Goal: Task Accomplishment & Management: Complete application form

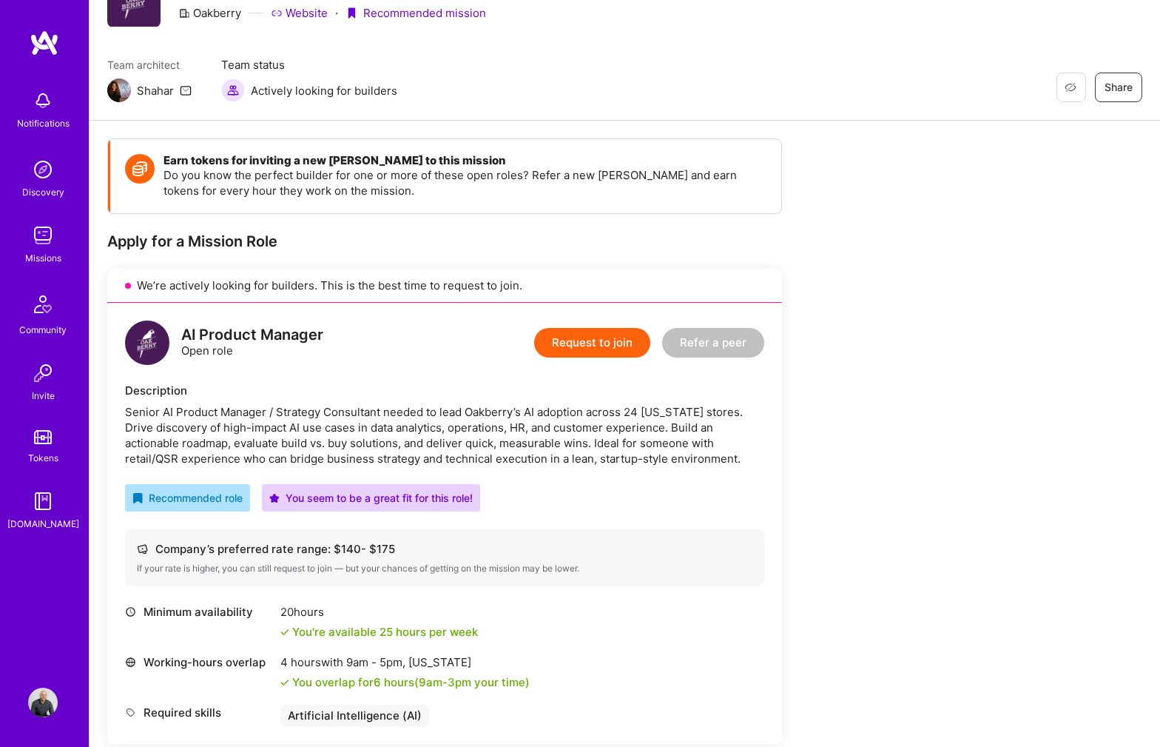
scroll to position [81, 0]
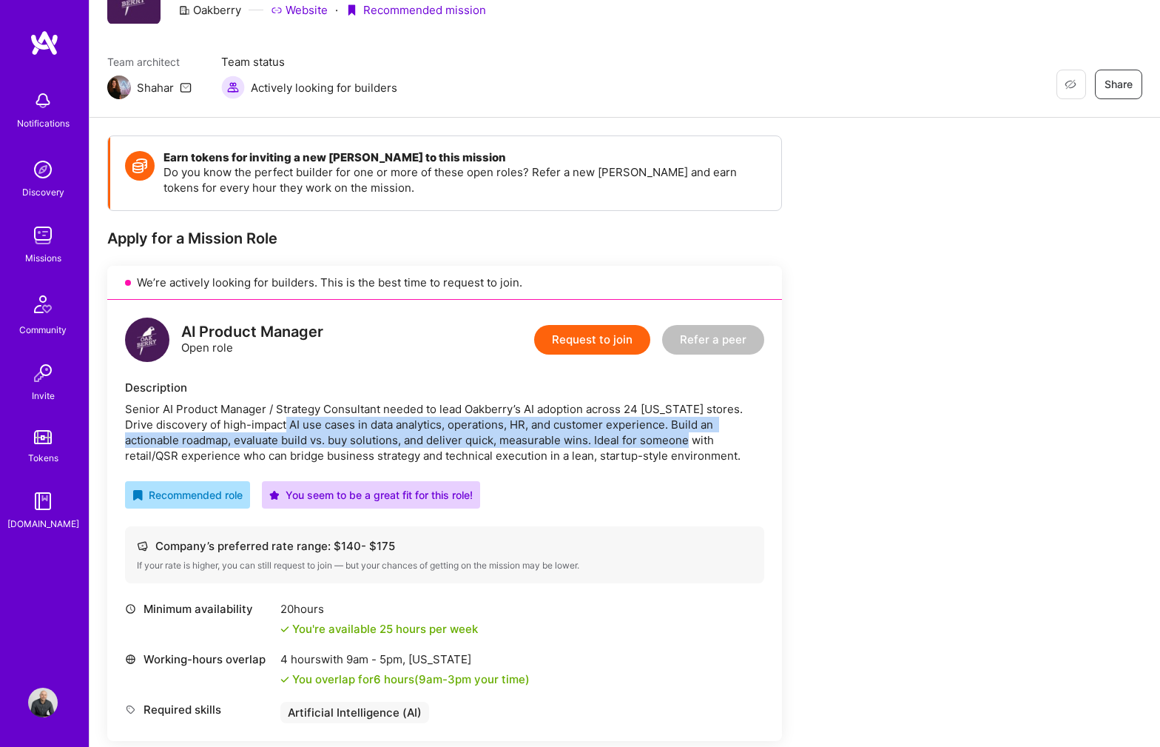
drag, startPoint x: 257, startPoint y: 425, endPoint x: 630, endPoint y: 433, distance: 373.0
click at [630, 433] on div "Senior AI Product Manager / Strategy Consultant needed to lead Oakberry’s AI ad…" at bounding box center [444, 432] width 639 height 62
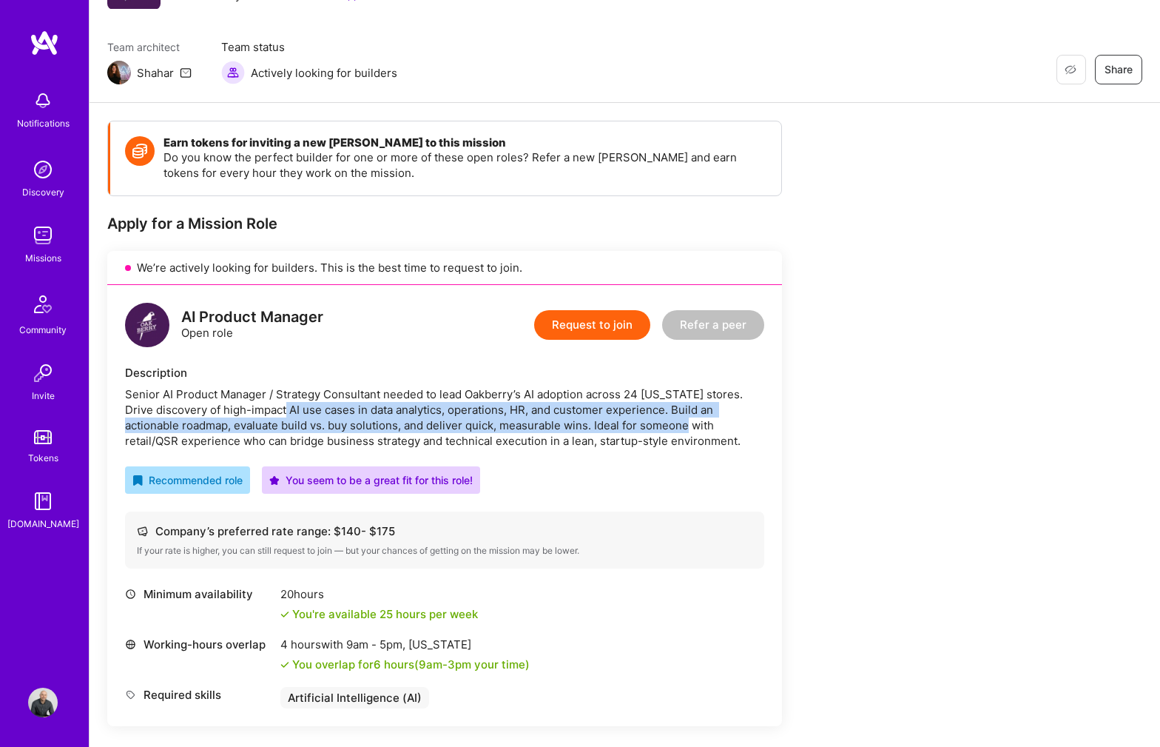
scroll to position [98, 0]
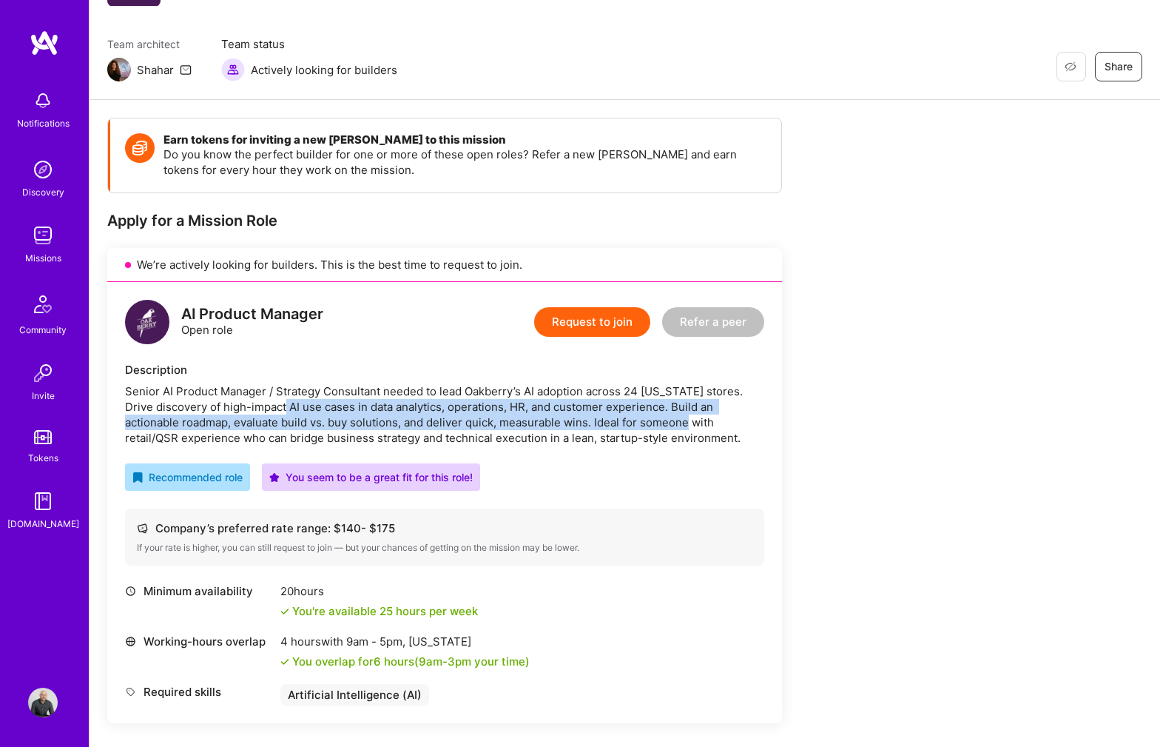
click at [668, 419] on div "Senior AI Product Manager / Strategy Consultant needed to lead Oakberry’s AI ad…" at bounding box center [444, 414] width 639 height 62
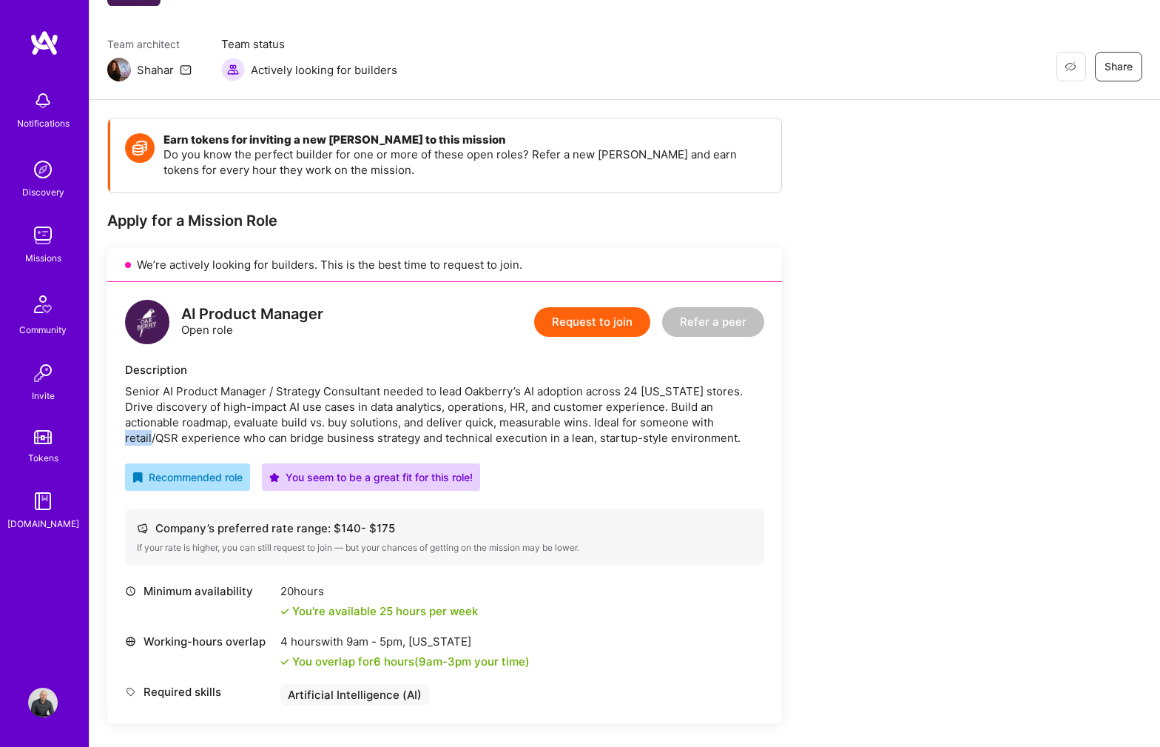
click at [668, 419] on div "Senior AI Product Manager / Strategy Consultant needed to lead Oakberry’s AI ad…" at bounding box center [444, 414] width 639 height 62
click at [400, 422] on div "Senior AI Product Manager / Strategy Consultant needed to lead Oakberry’s AI ad…" at bounding box center [444, 414] width 639 height 62
drag, startPoint x: 331, startPoint y: 437, endPoint x: 649, endPoint y: 442, distance: 318.2
click at [649, 442] on div "Senior AI Product Manager / Strategy Consultant needed to lead Oakberry’s AI ad…" at bounding box center [444, 414] width 639 height 62
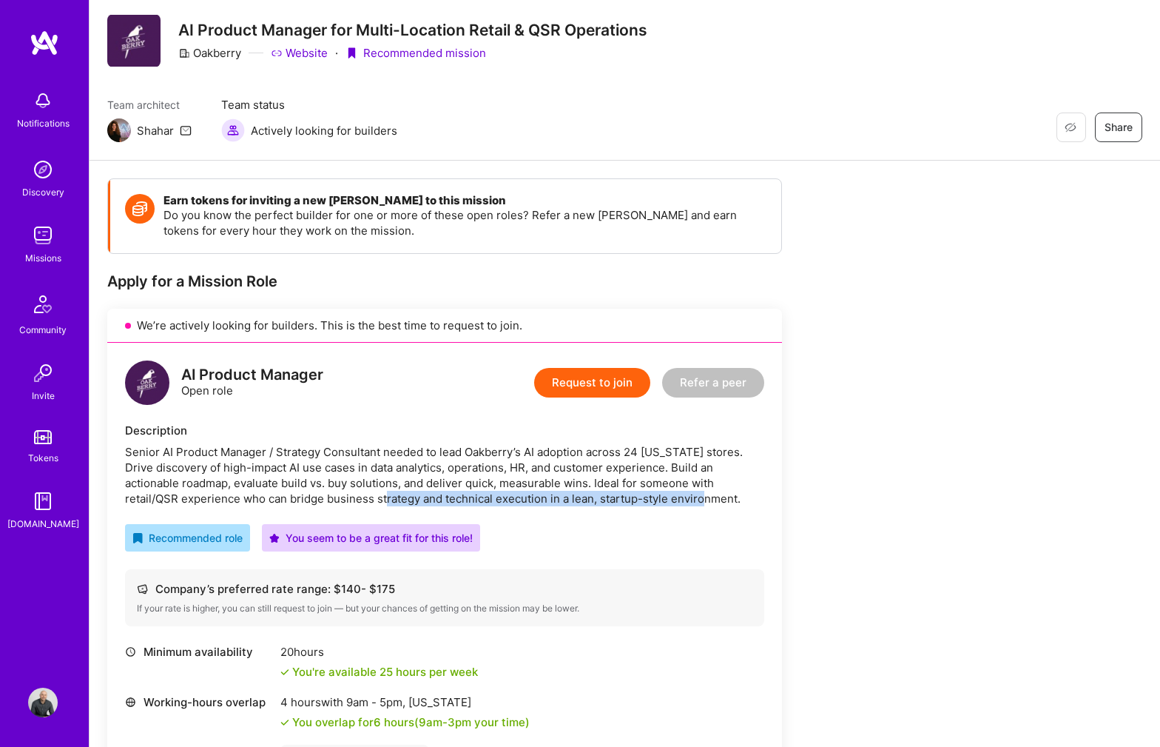
scroll to position [0, 0]
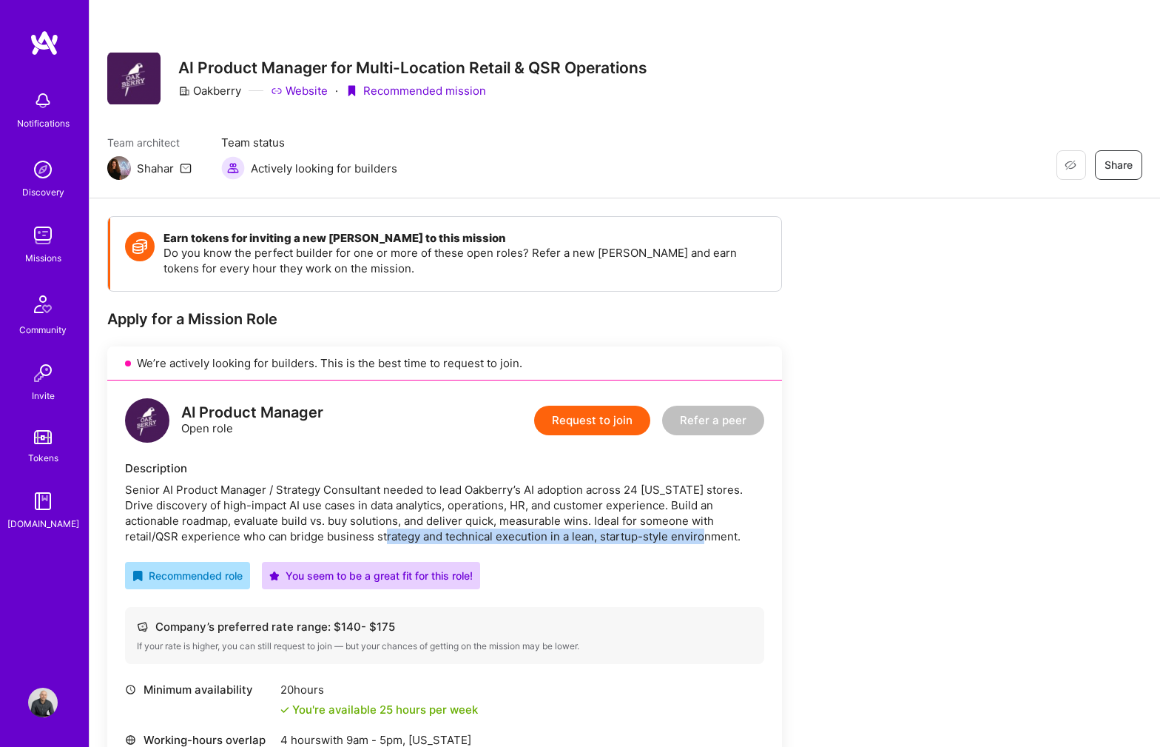
click at [604, 418] on button "Request to join" at bounding box center [592, 420] width 116 height 30
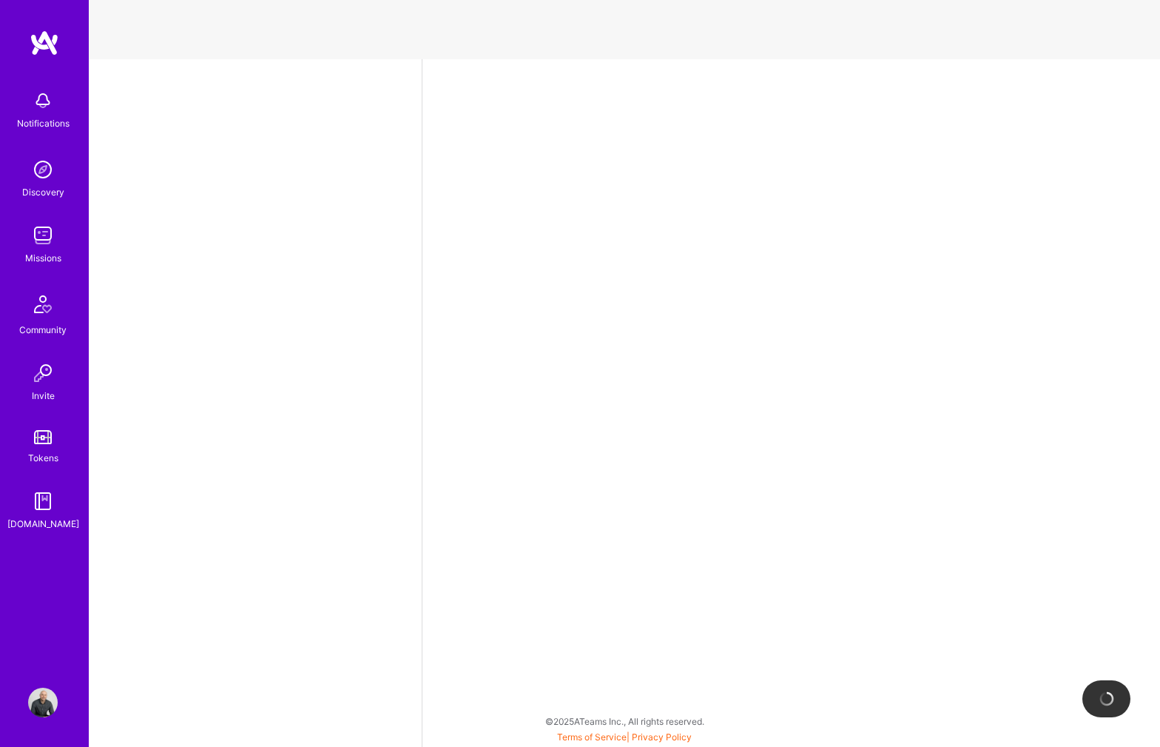
select select "US"
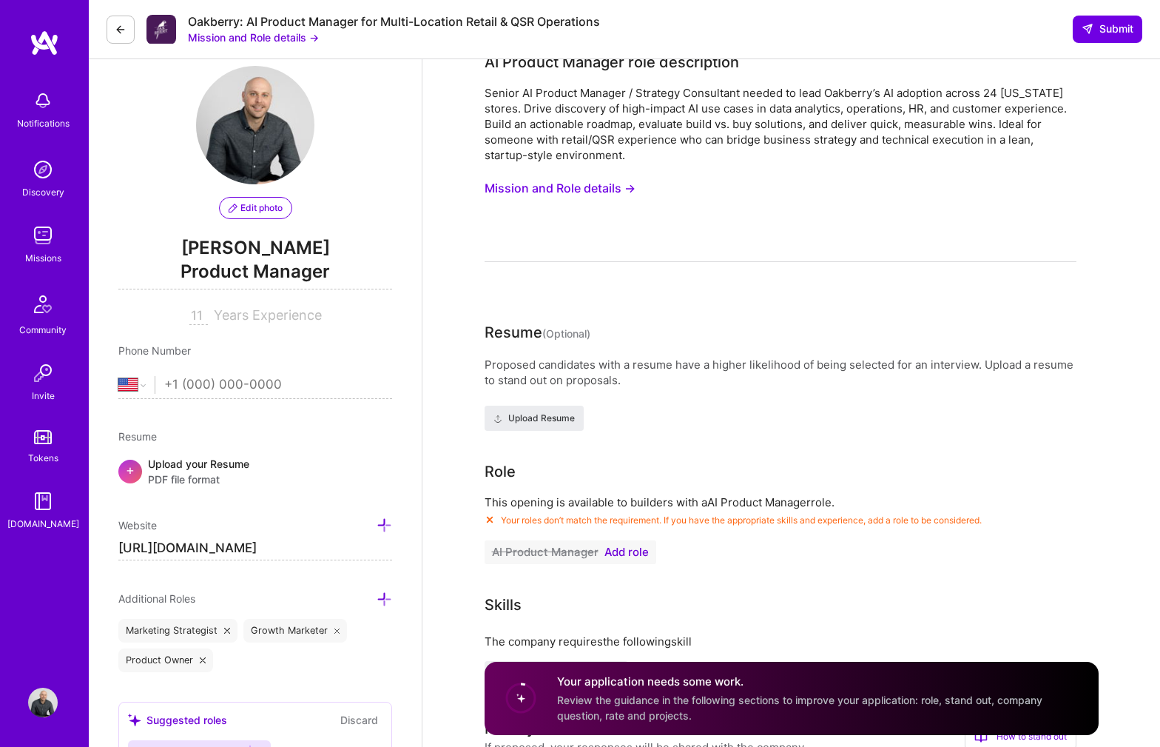
scroll to position [73, 0]
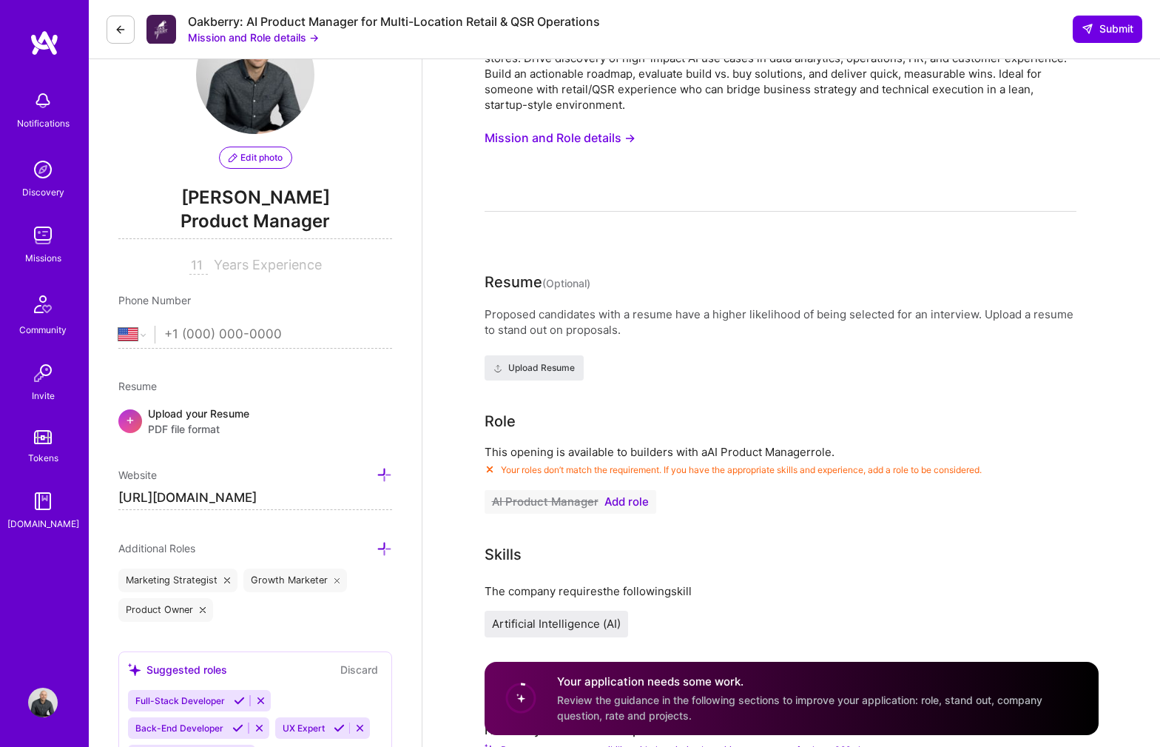
click at [622, 503] on span "Add role" at bounding box center [627, 502] width 44 height 12
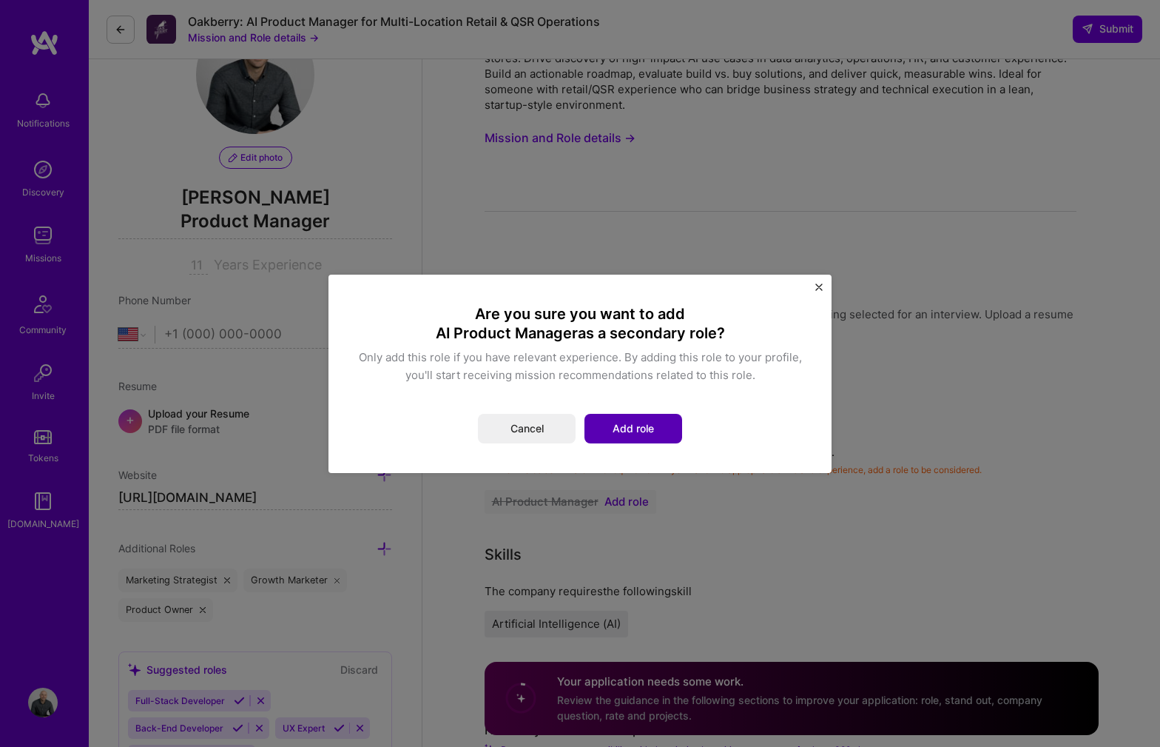
click at [631, 431] on button "Add role" at bounding box center [634, 429] width 98 height 30
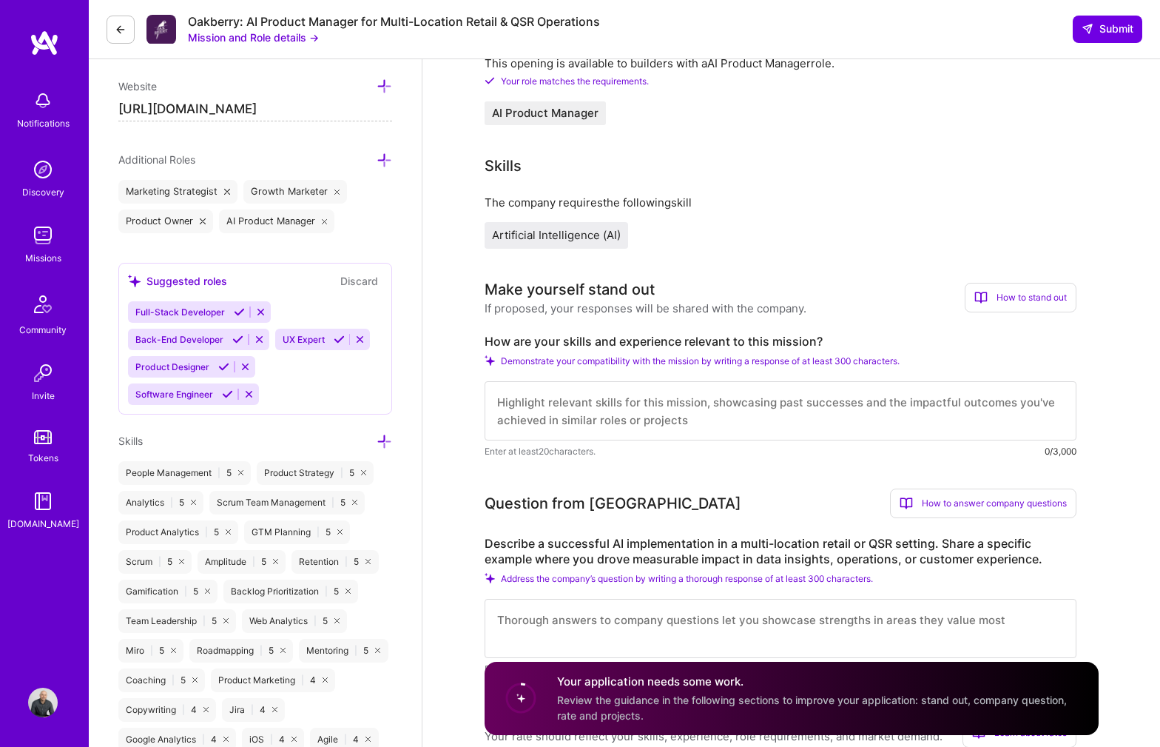
scroll to position [499, 0]
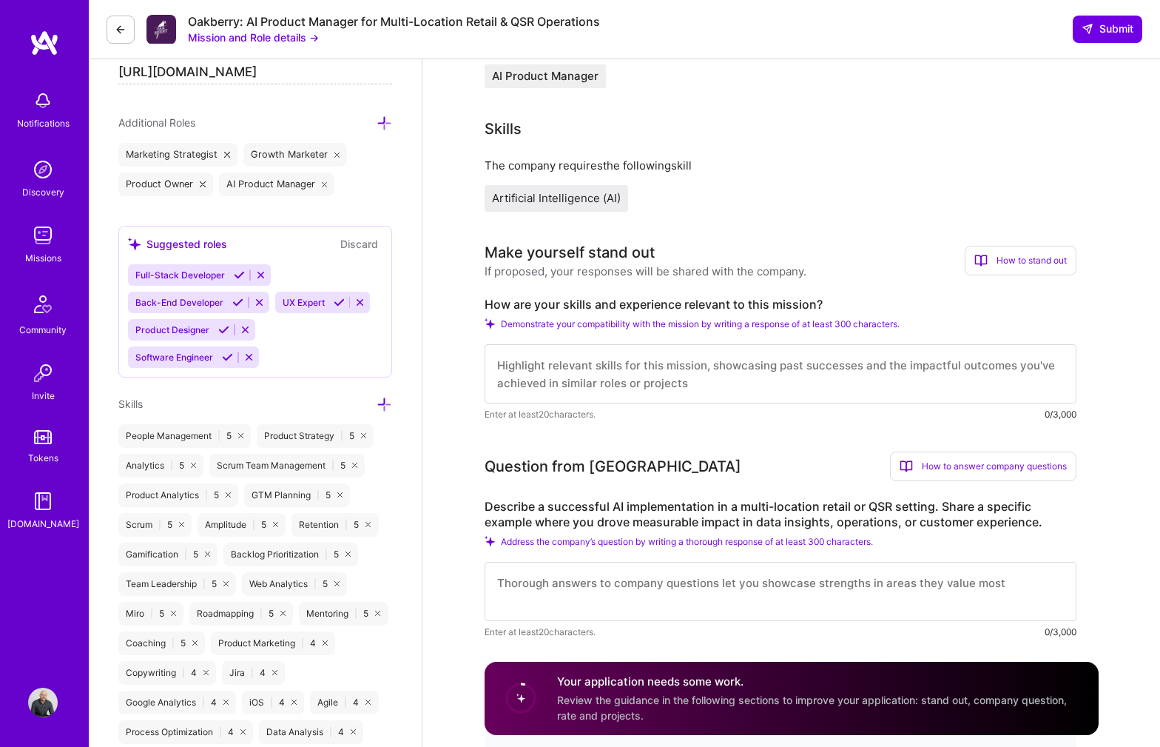
click at [566, 376] on textarea at bounding box center [781, 373] width 592 height 59
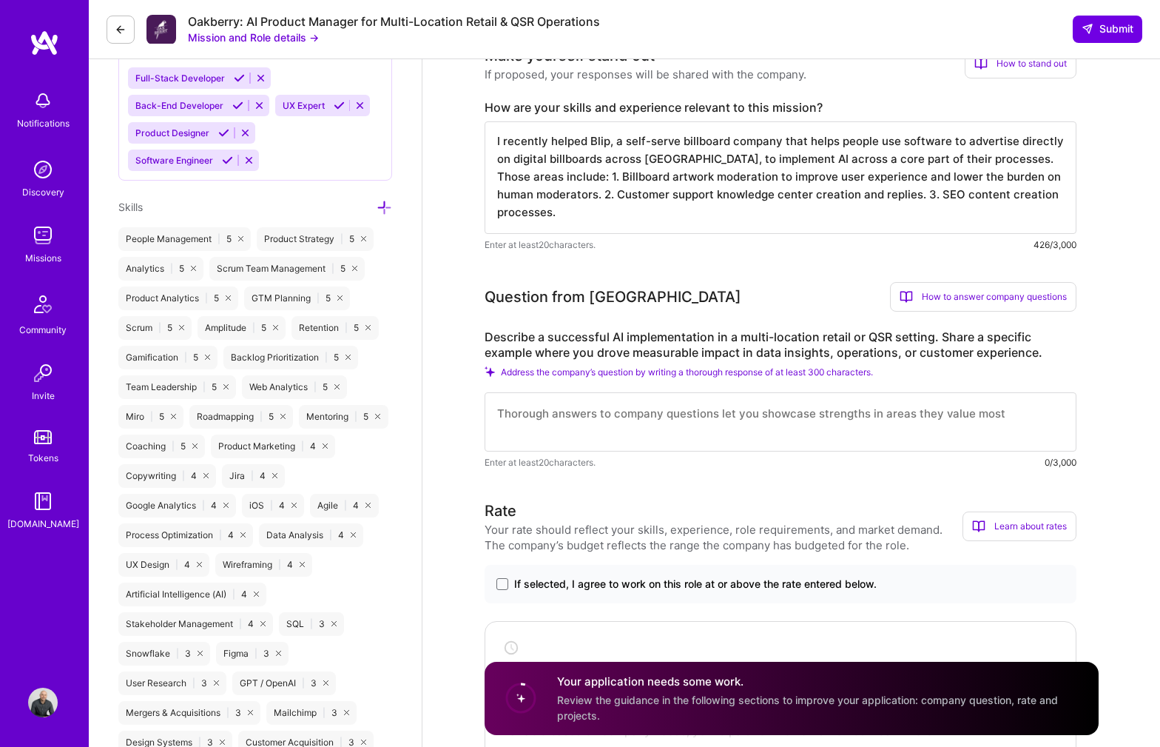
scroll to position [704, 0]
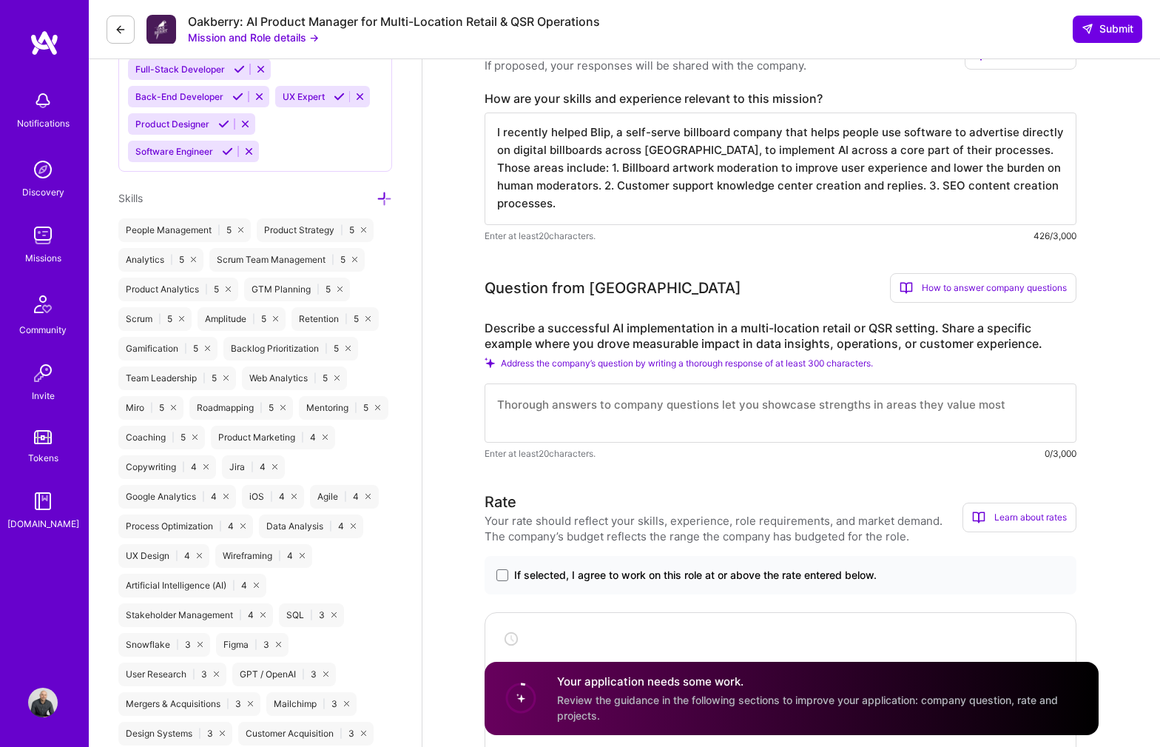
type textarea "I recently helped Blip, a self-serve billboard company that helps people use so…"
drag, startPoint x: 736, startPoint y: 318, endPoint x: 950, endPoint y: 329, distance: 214.1
click at [950, 329] on div "Question from Oakberry How to answer company questions Mastering company questi…" at bounding box center [781, 367] width 592 height 188
click at [950, 329] on label "Describe a successful AI implementation in a multi-location retail or QSR setti…" at bounding box center [781, 335] width 592 height 31
click at [932, 339] on label "Describe a successful AI implementation in a multi-location retail or QSR setti…" at bounding box center [781, 335] width 592 height 31
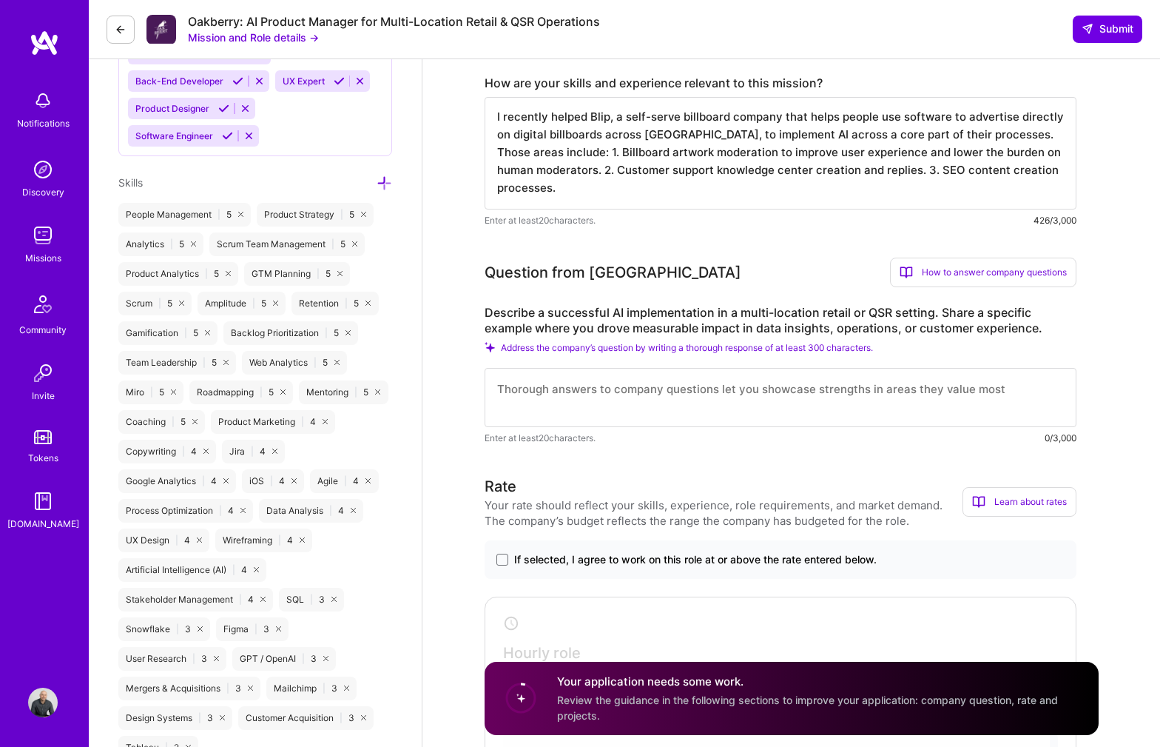
scroll to position [721, 0]
click at [662, 149] on textarea "I recently helped Blip, a self-serve billboard company that helps people use so…" at bounding box center [781, 152] width 592 height 112
drag, startPoint x: 602, startPoint y: 194, endPoint x: 483, endPoint y: 127, distance: 136.5
click at [599, 414] on textarea at bounding box center [781, 396] width 592 height 59
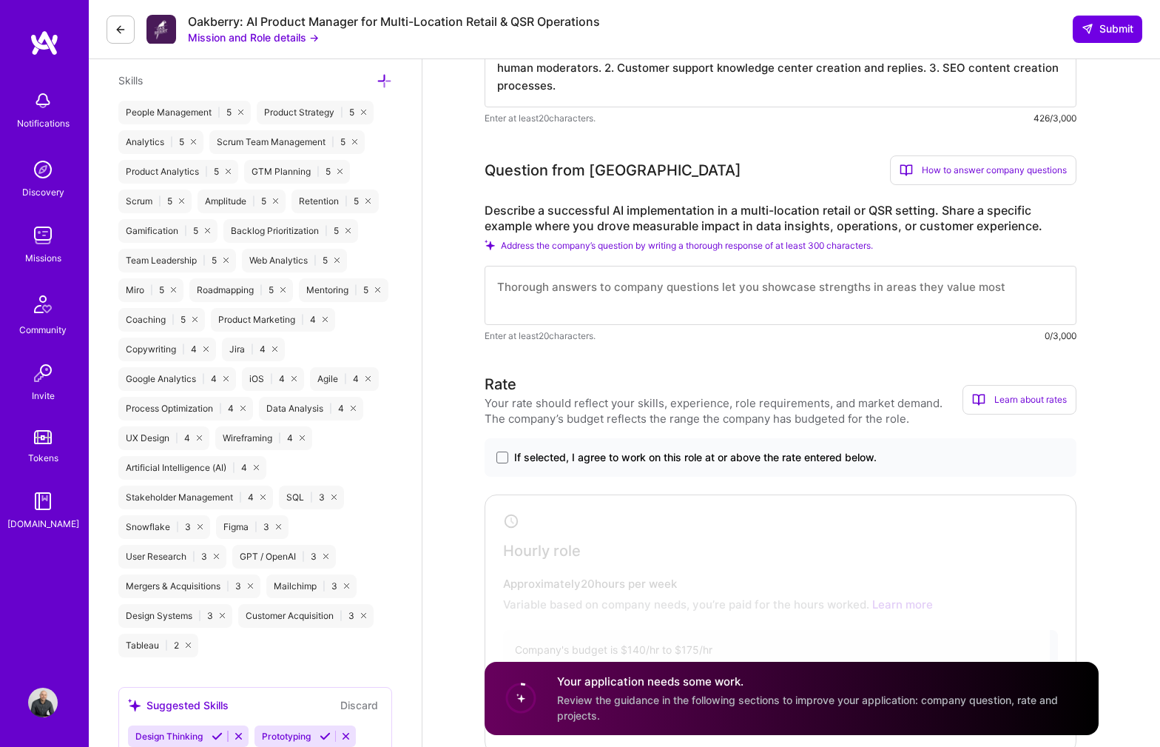
scroll to position [852, 0]
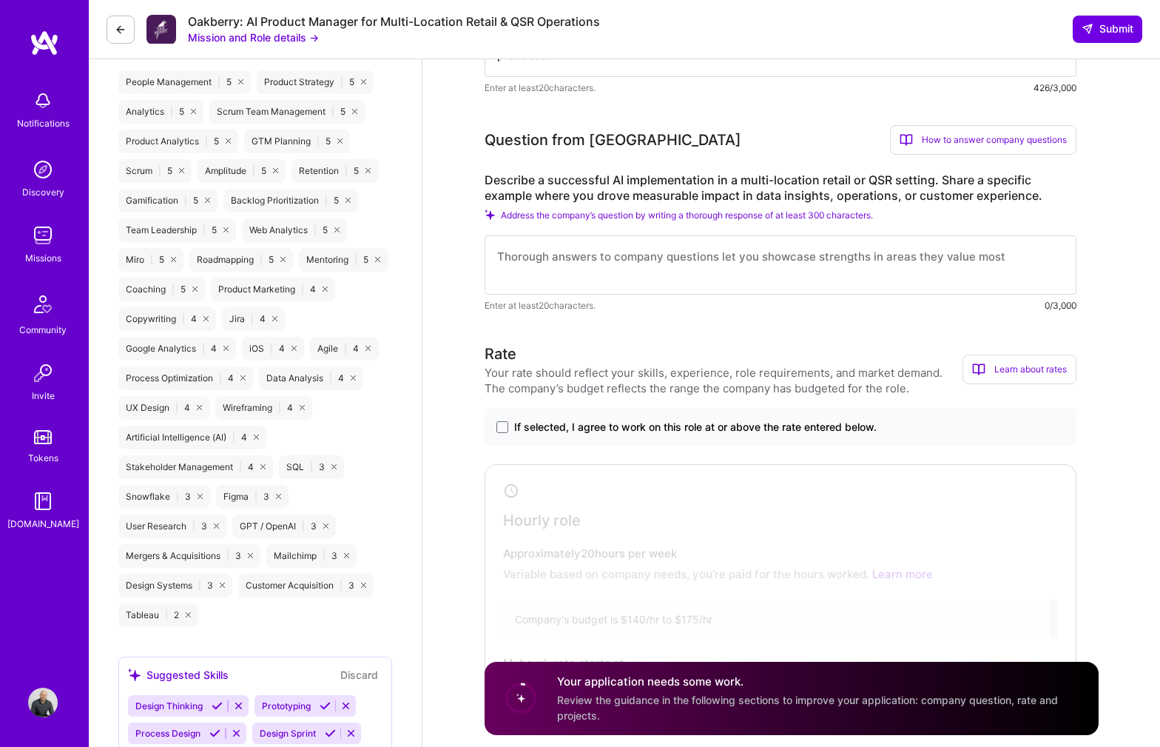
click at [581, 428] on span "If selected, I agree to work on this role at or above the rate entered below." at bounding box center [695, 427] width 363 height 15
click at [0, 0] on input "If selected, I agree to work on this role at or above the rate entered below." at bounding box center [0, 0] width 0 height 0
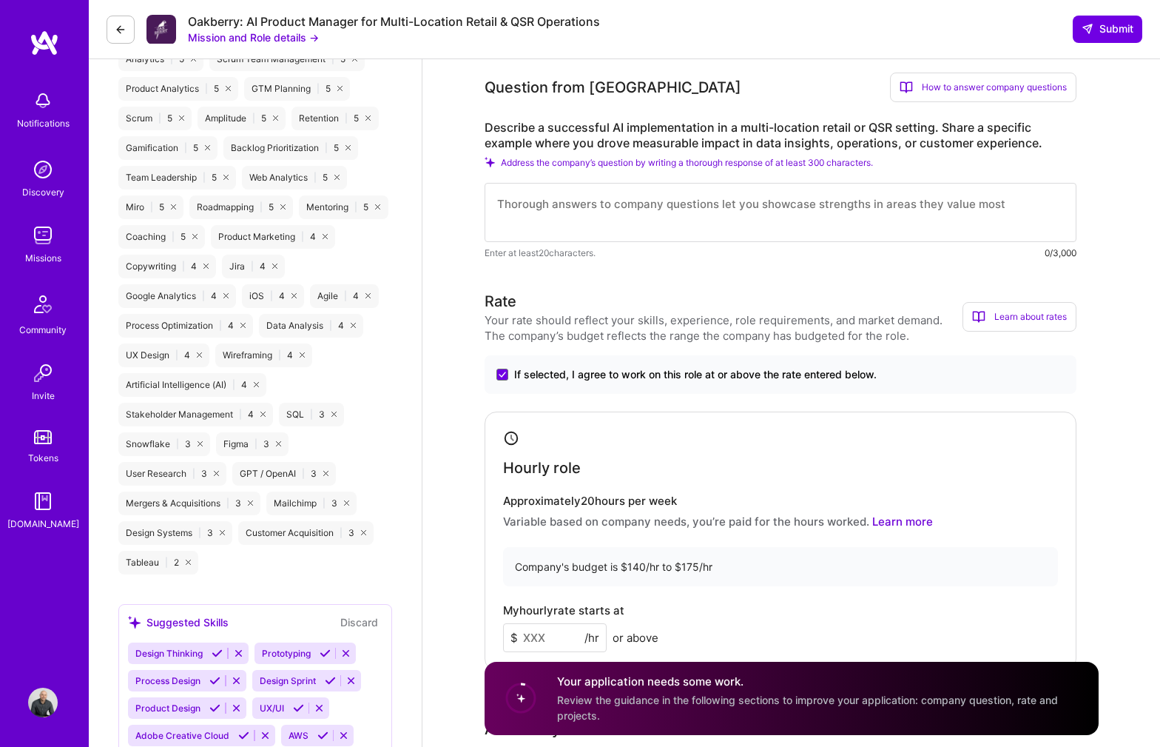
scroll to position [1016, 0]
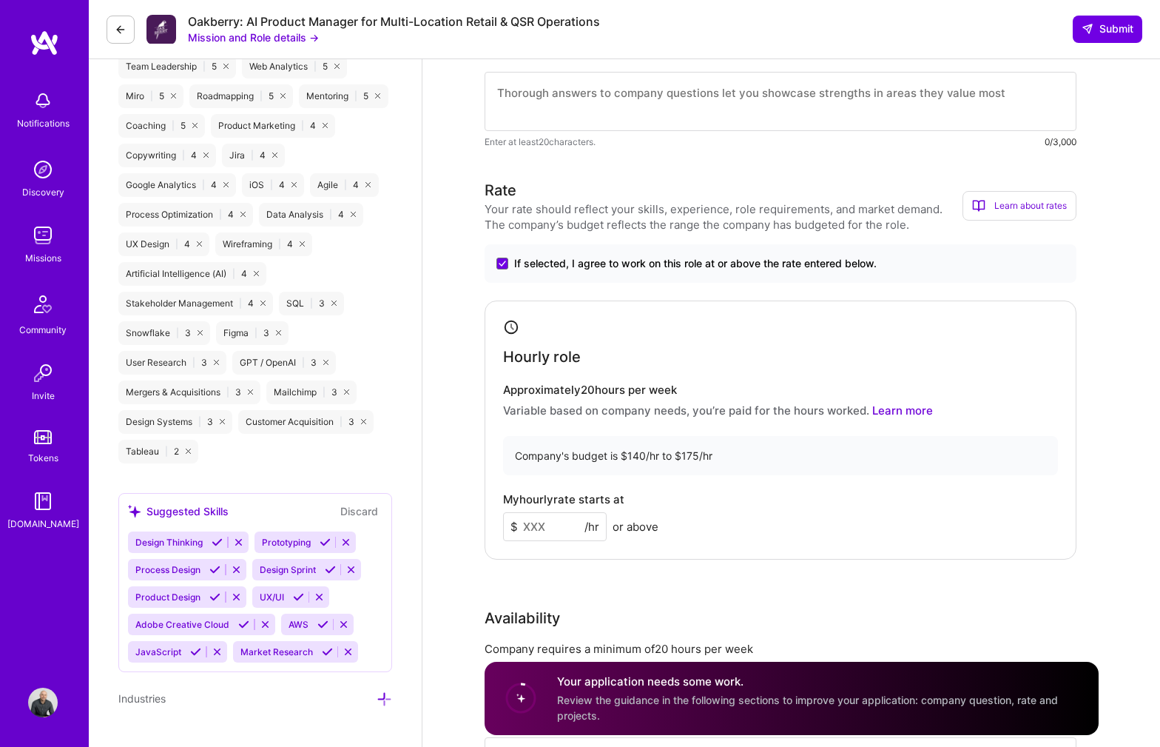
click at [553, 530] on input at bounding box center [555, 526] width 104 height 29
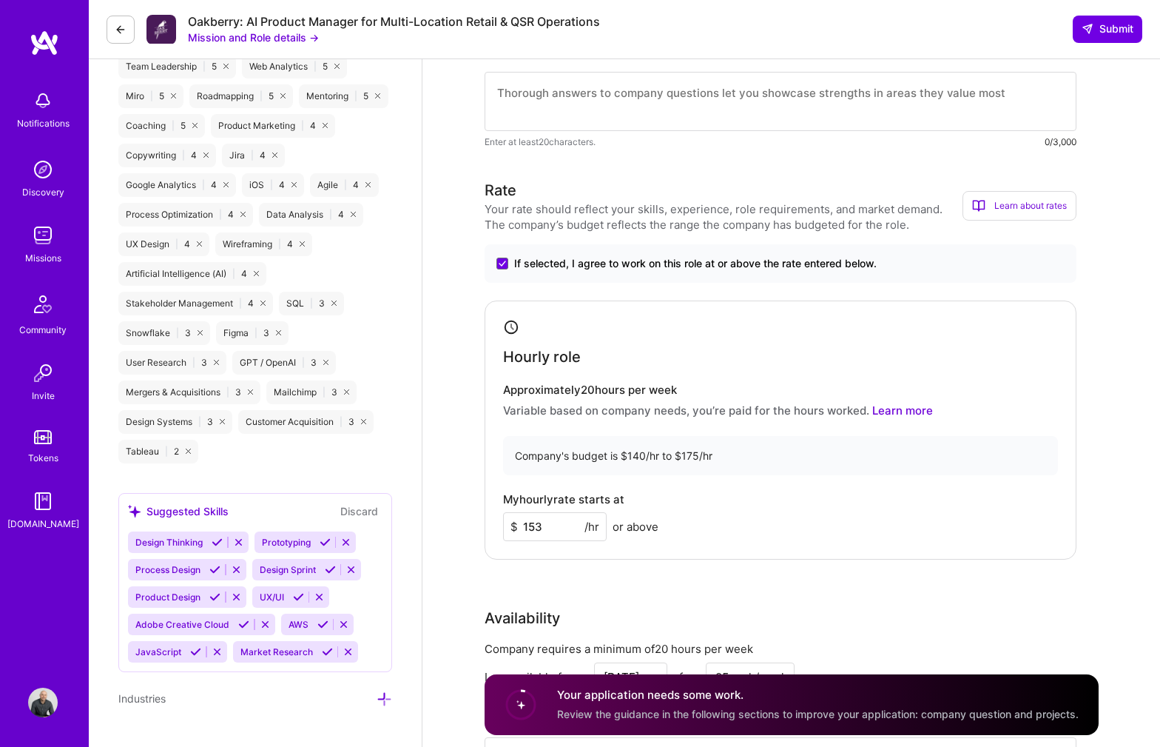
click at [549, 521] on input "153" at bounding box center [555, 526] width 104 height 29
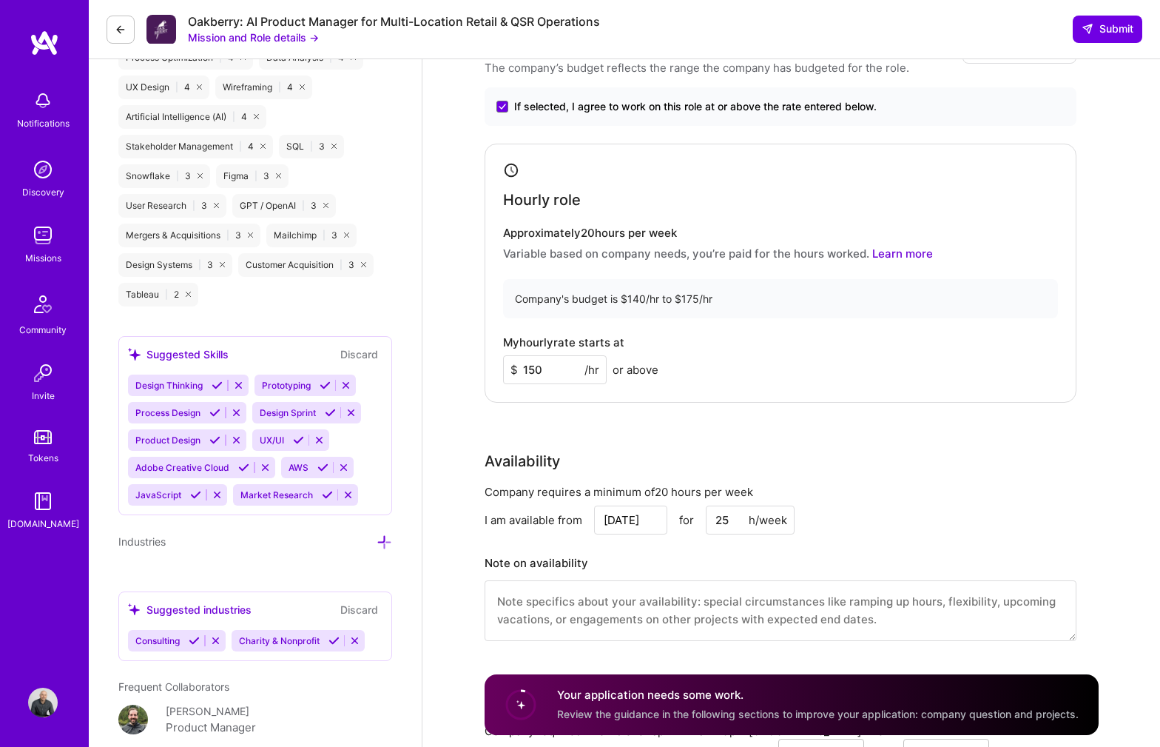
scroll to position [251, 0]
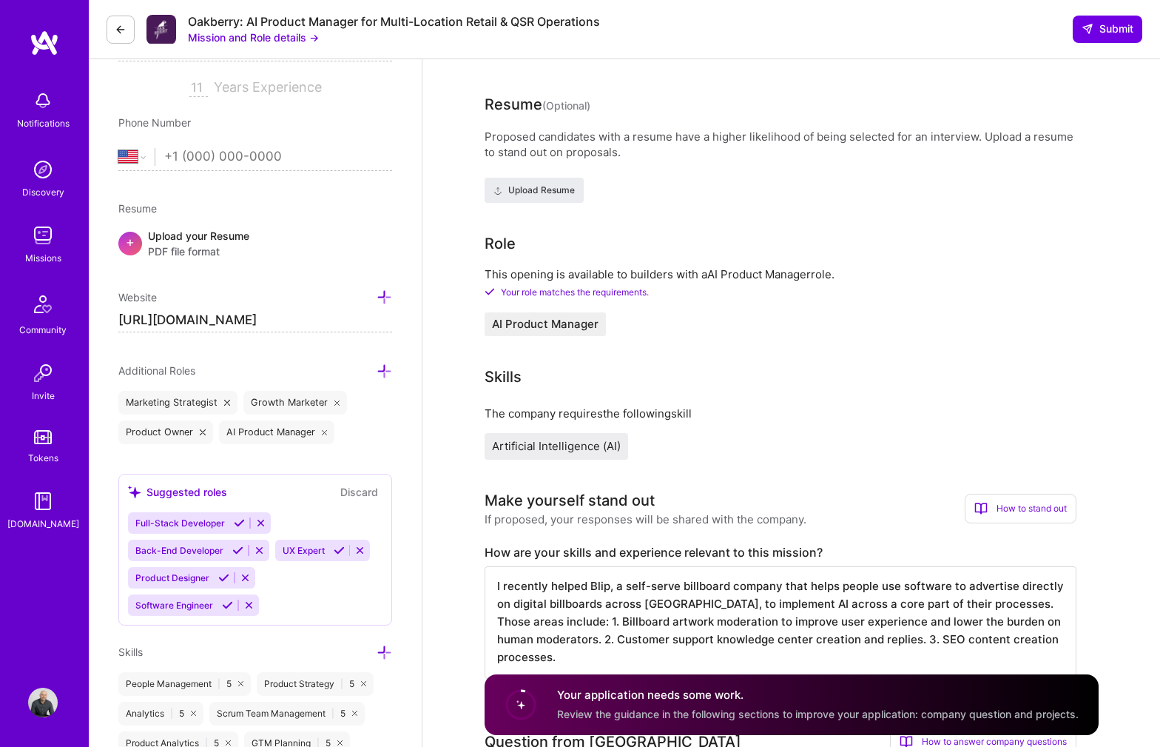
type input "150"
click at [212, 164] on input "tel" at bounding box center [278, 156] width 228 height 43
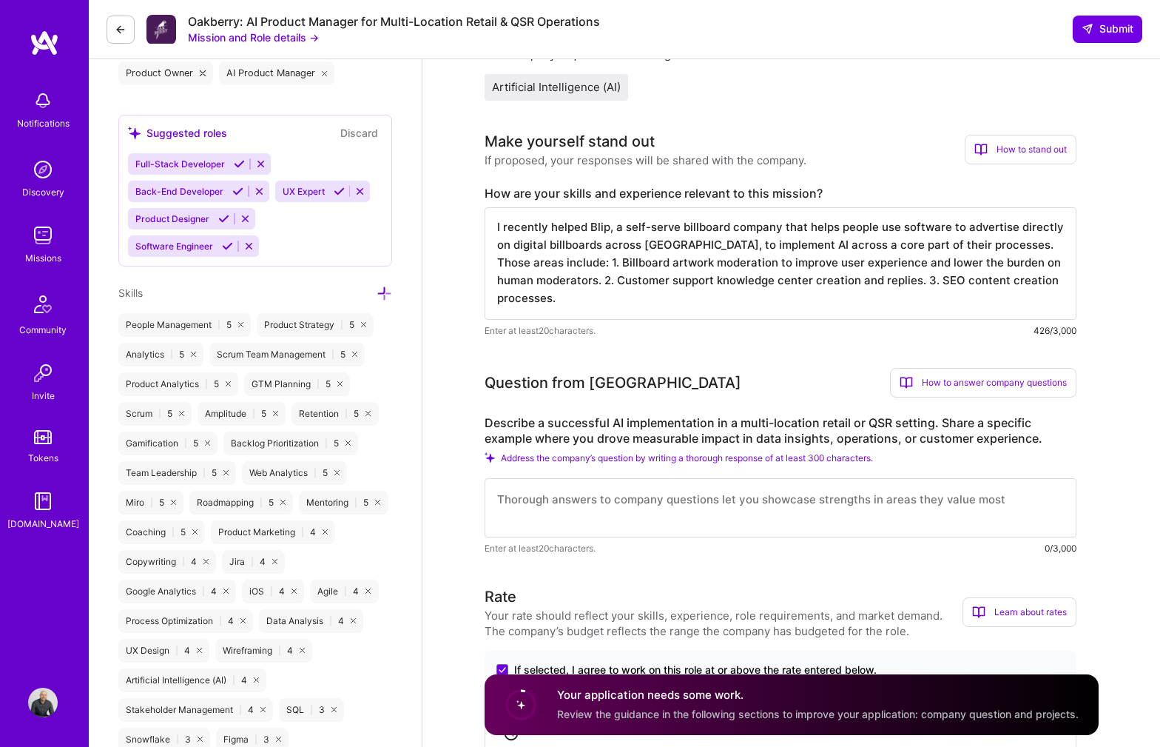
scroll to position [632, 0]
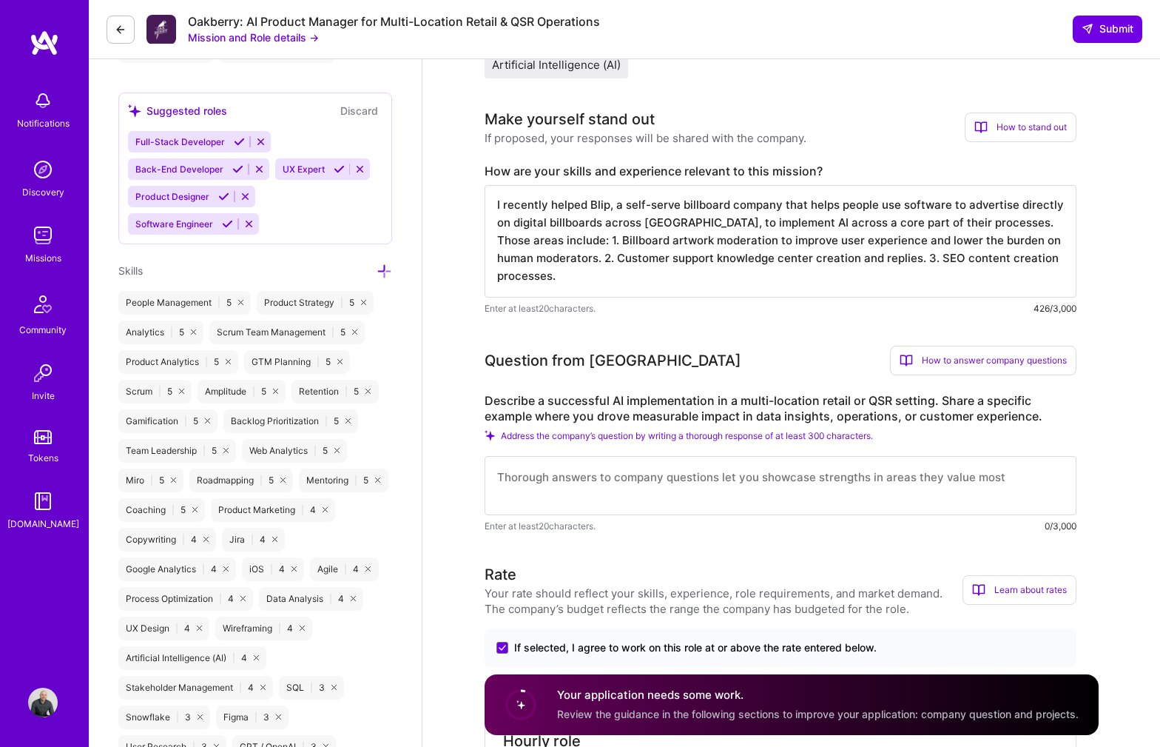
type input "[PHONE_NUMBER]"
click at [681, 471] on textarea at bounding box center [781, 485] width 592 height 59
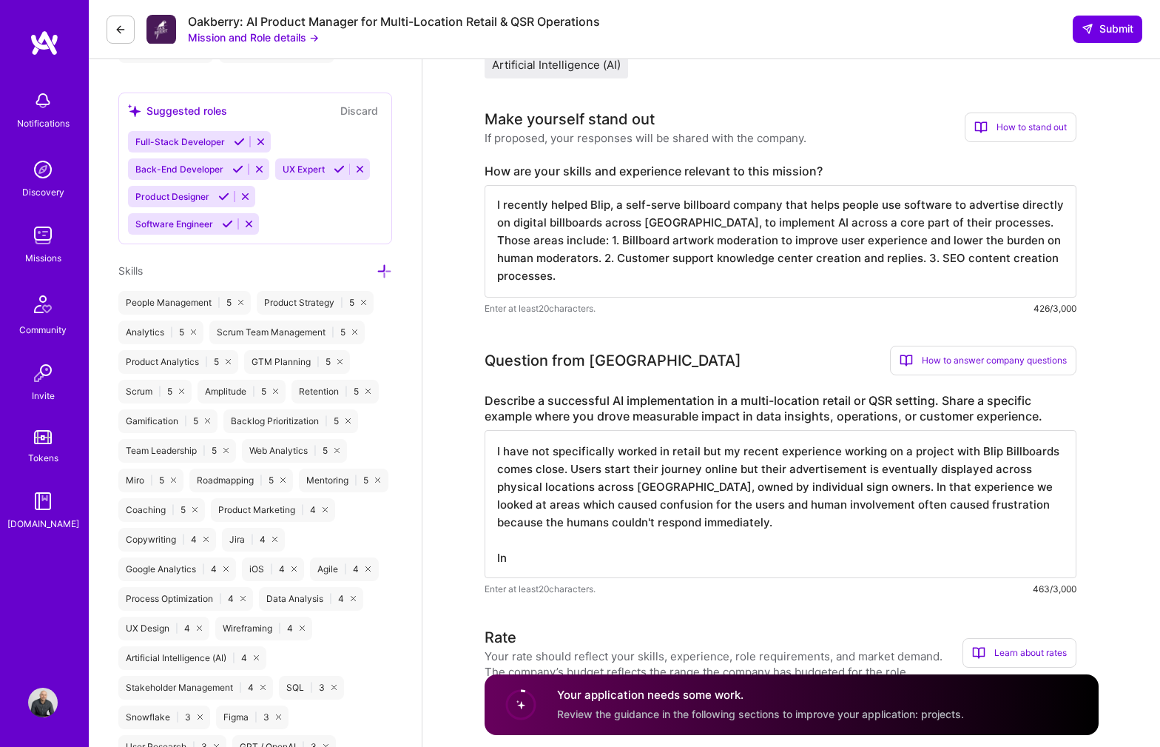
type textarea "I have not specifically worked in retail but my recent experience working on a …"
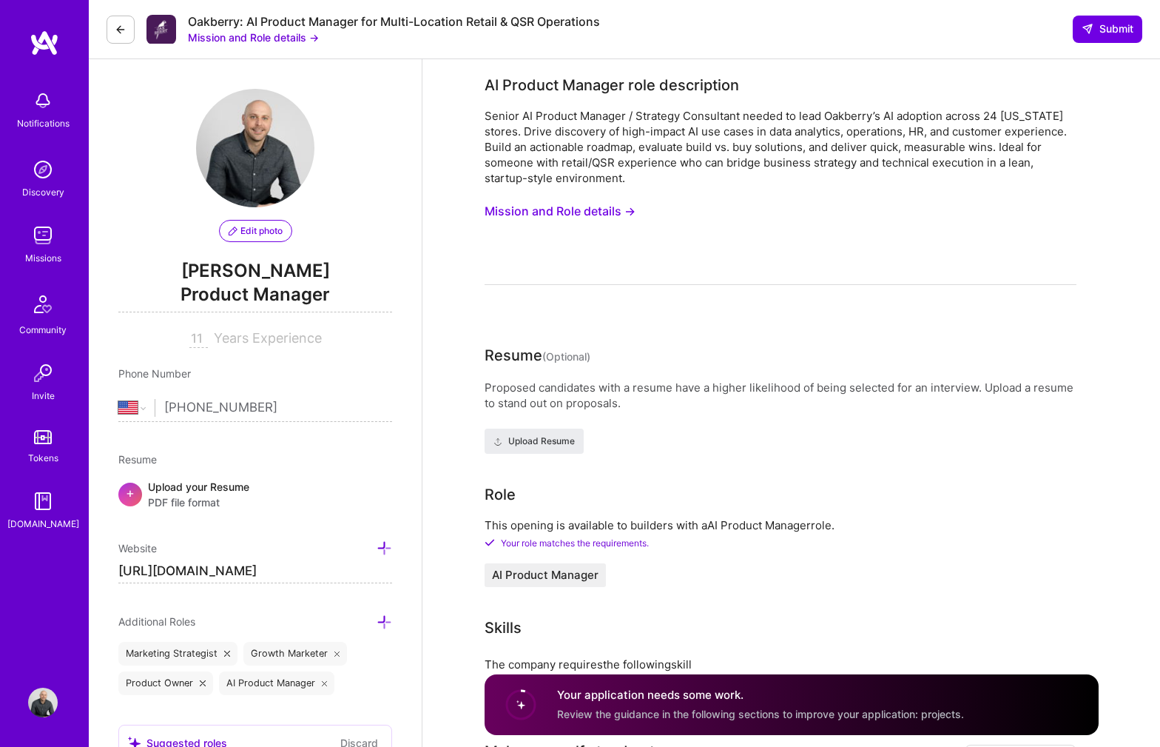
select select "US"
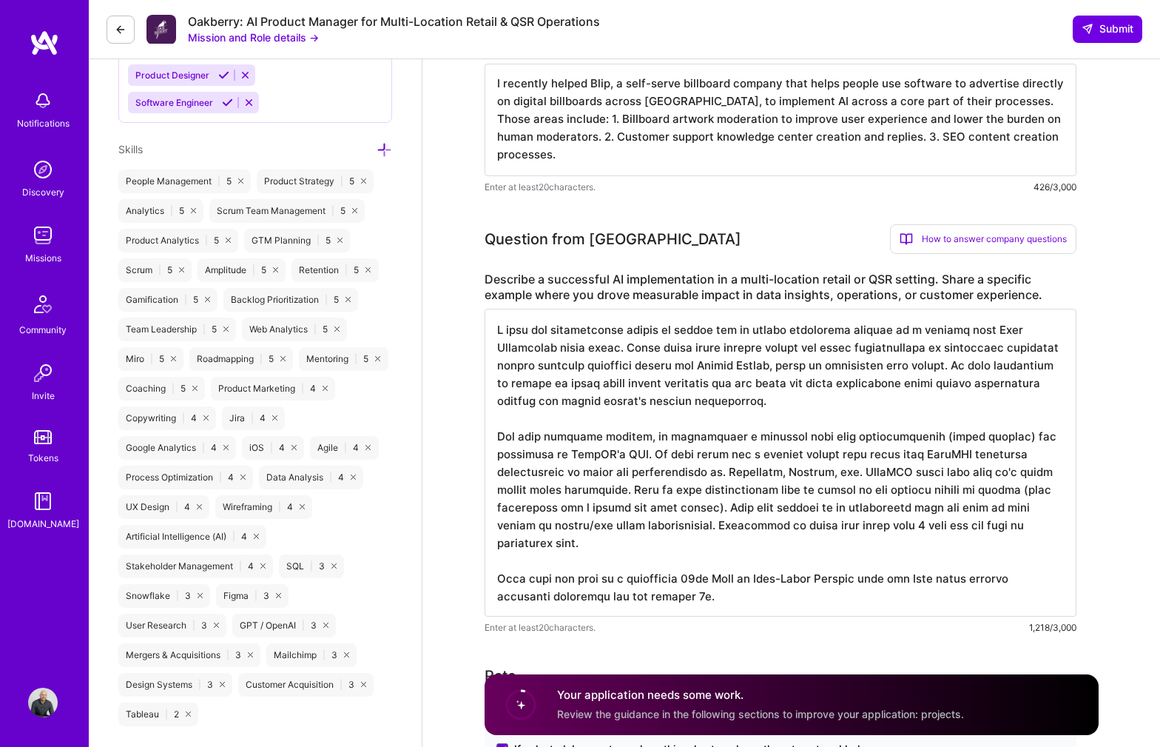
scroll to position [1, 0]
paste textarea "[URL][DOMAIN_NAME]"
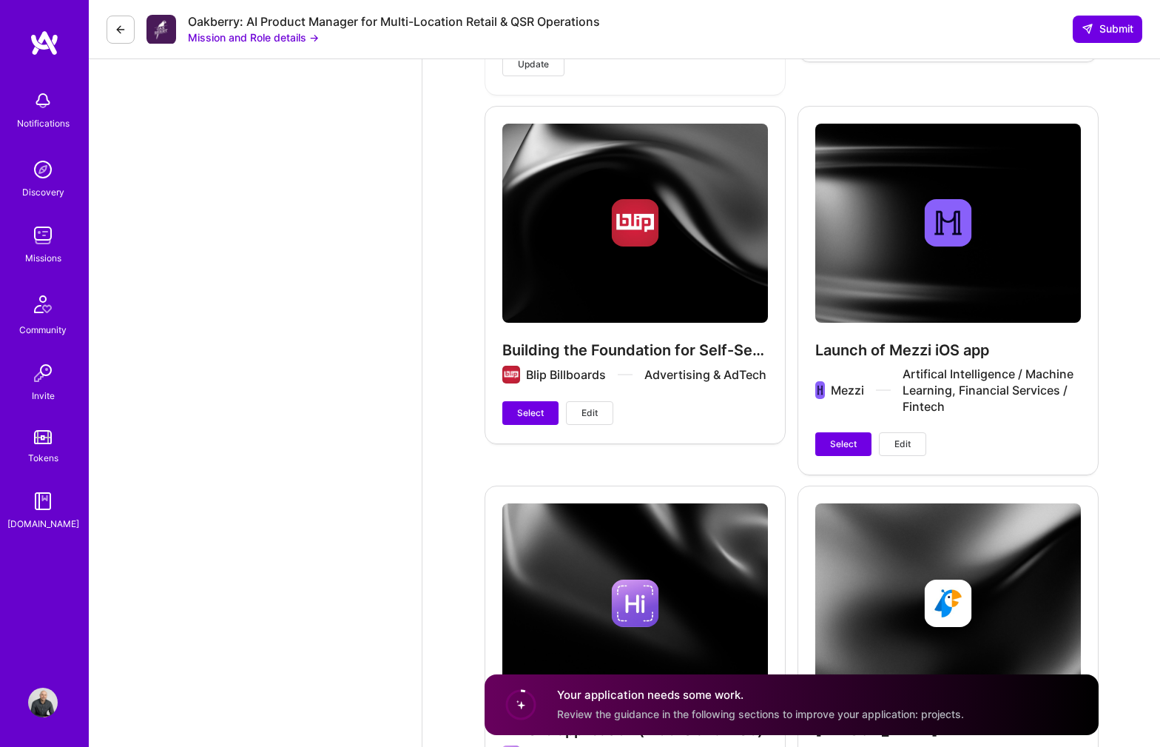
scroll to position [2727, 0]
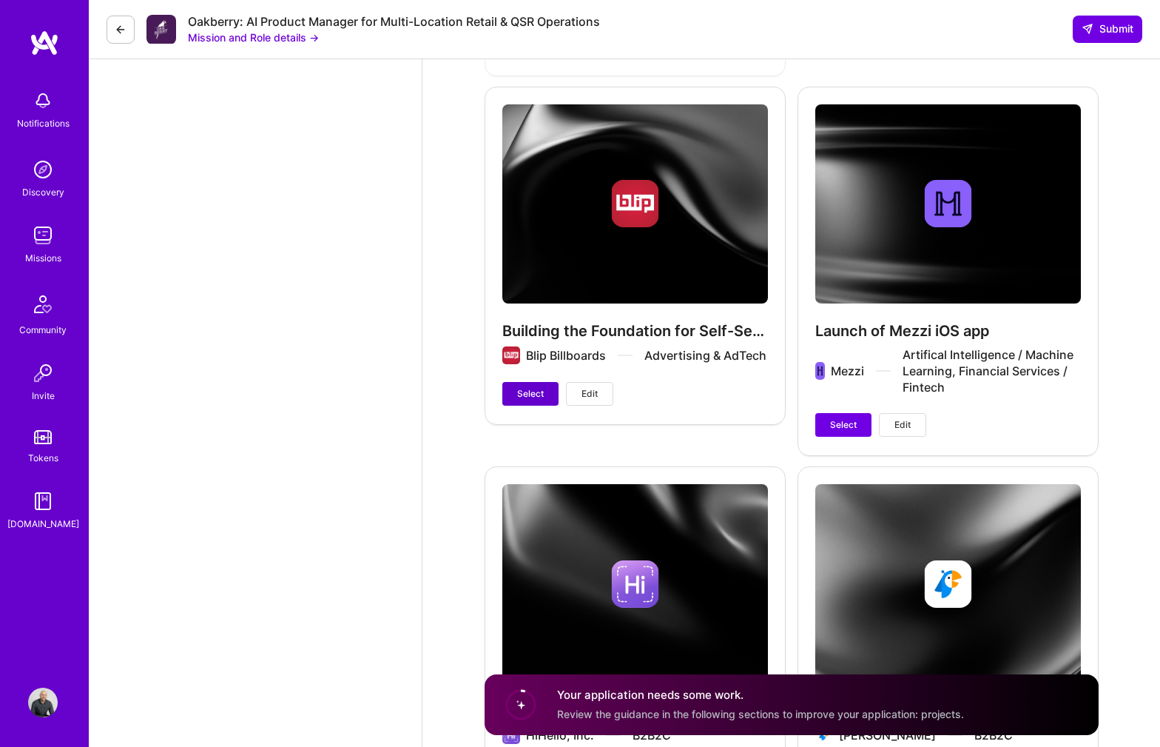
type textarea "I have not specifically worked in retail but my recent experience working on a …"
click at [545, 400] on button "Select" at bounding box center [530, 394] width 56 height 24
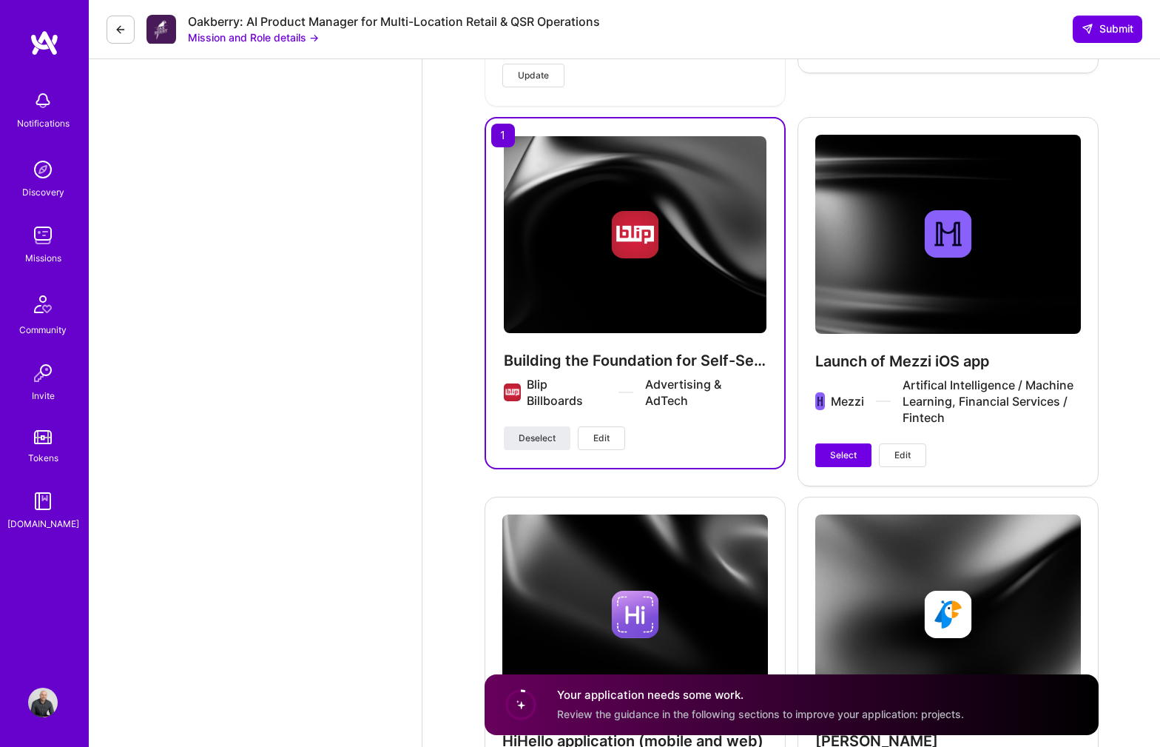
scroll to position [2638, 0]
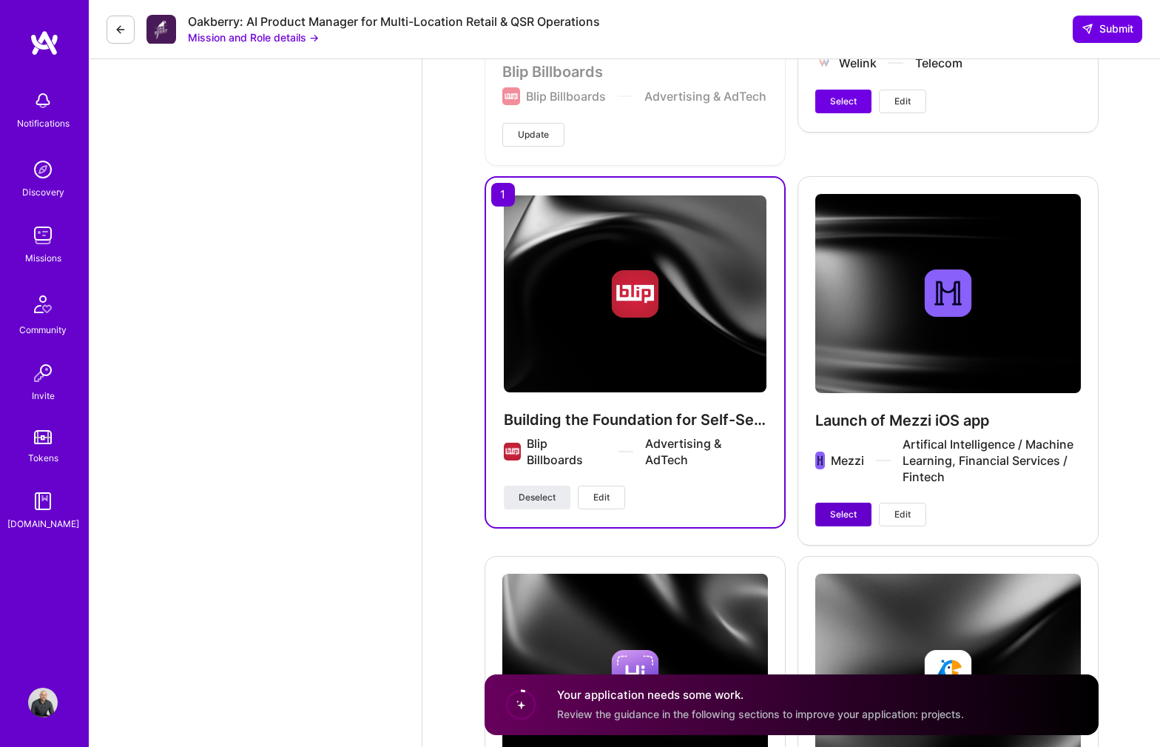
click at [847, 513] on span "Select" at bounding box center [843, 514] width 27 height 13
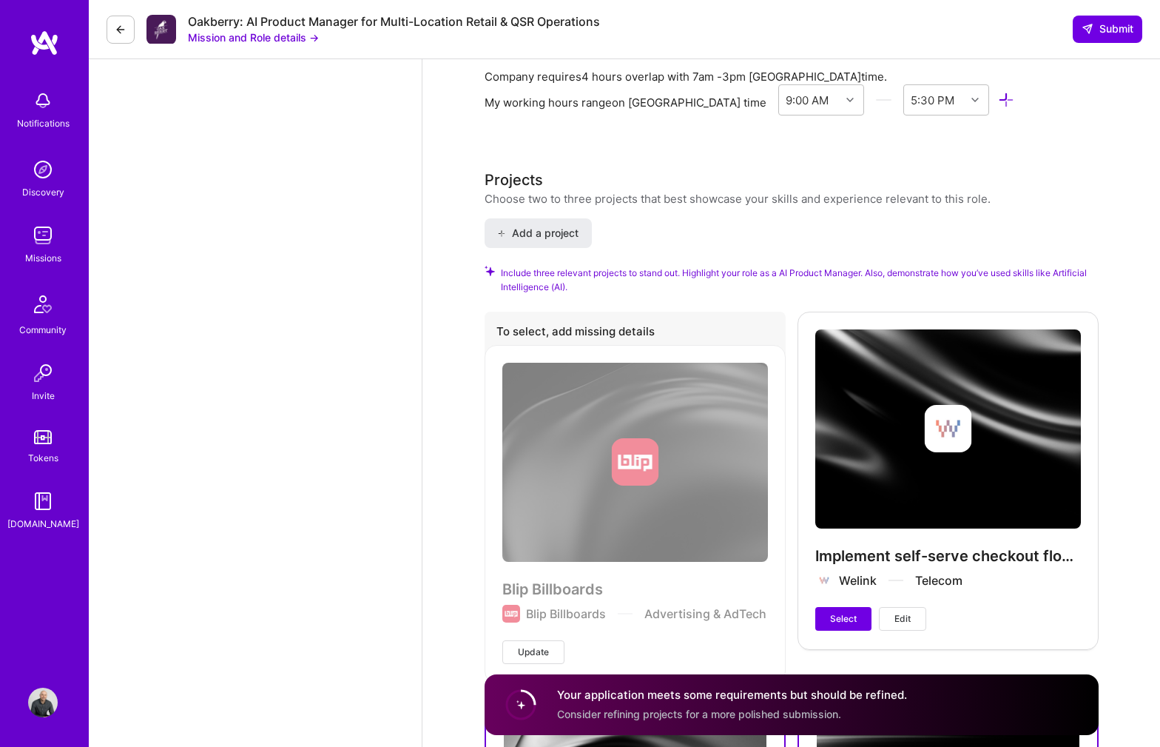
scroll to position [2111, 0]
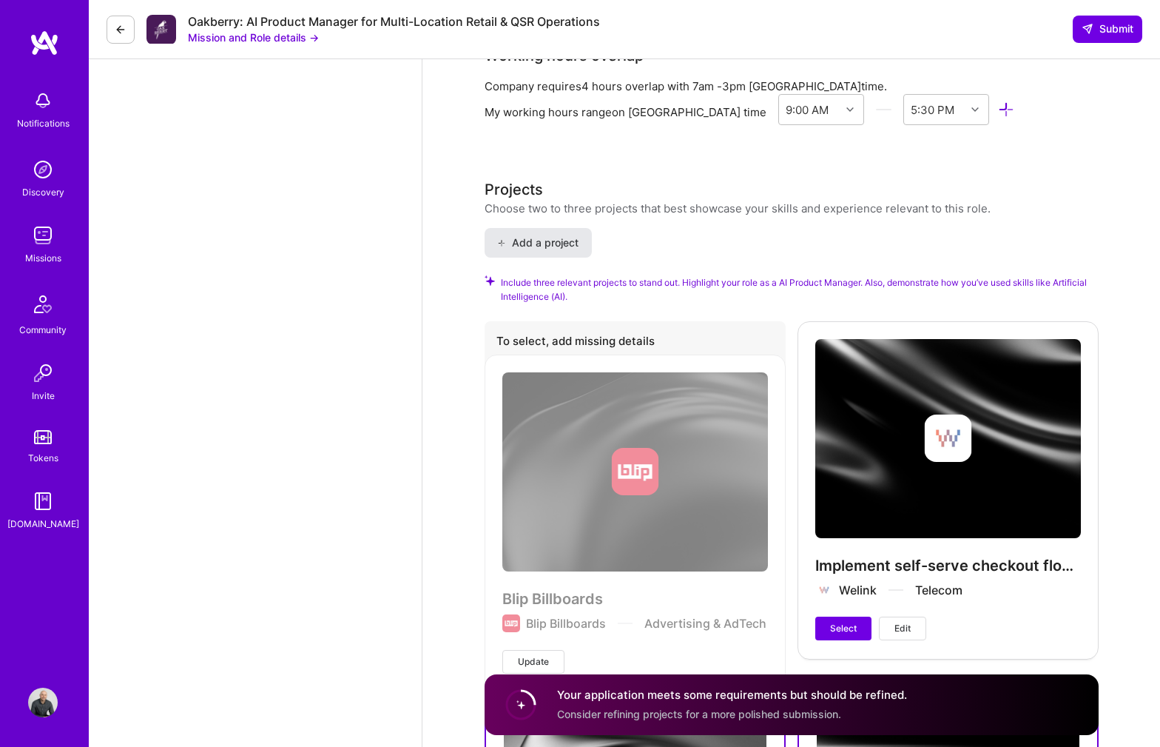
click at [539, 235] on span "Add a project" at bounding box center [537, 242] width 81 height 15
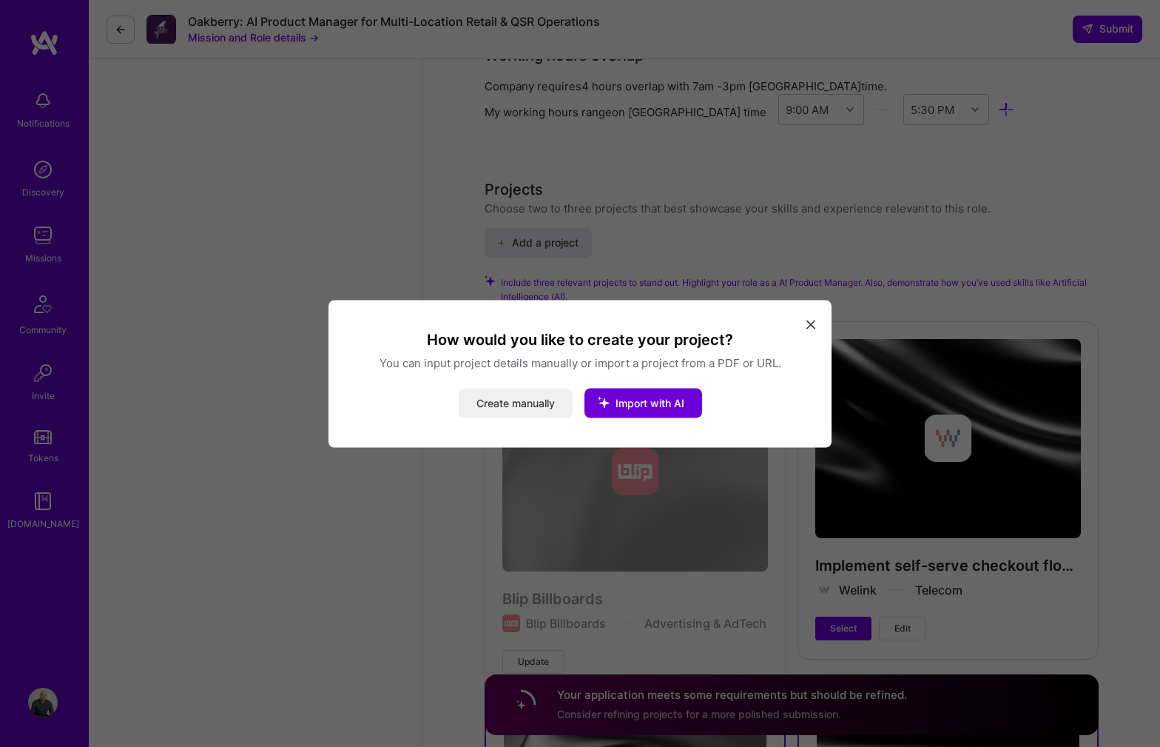
click at [534, 398] on button "Create manually" at bounding box center [516, 403] width 114 height 30
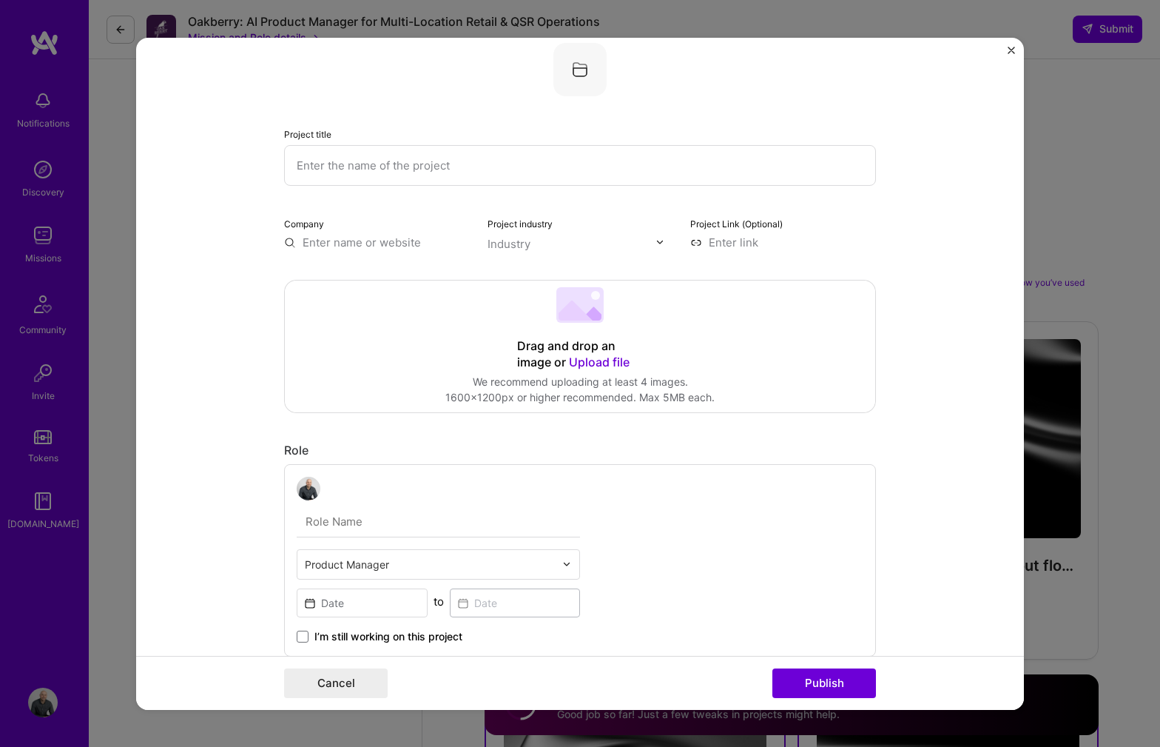
scroll to position [27, 0]
click at [420, 157] on input "text" at bounding box center [580, 161] width 592 height 41
type input "AI"
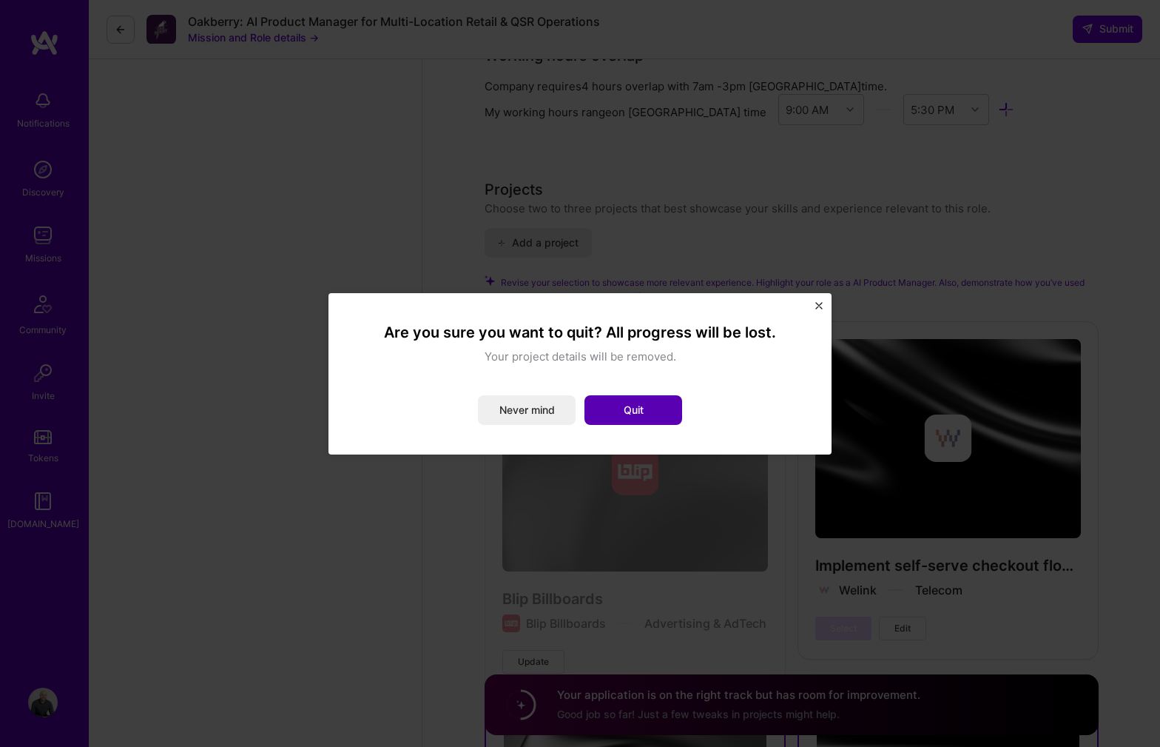
click at [636, 399] on button "Quit" at bounding box center [634, 410] width 98 height 30
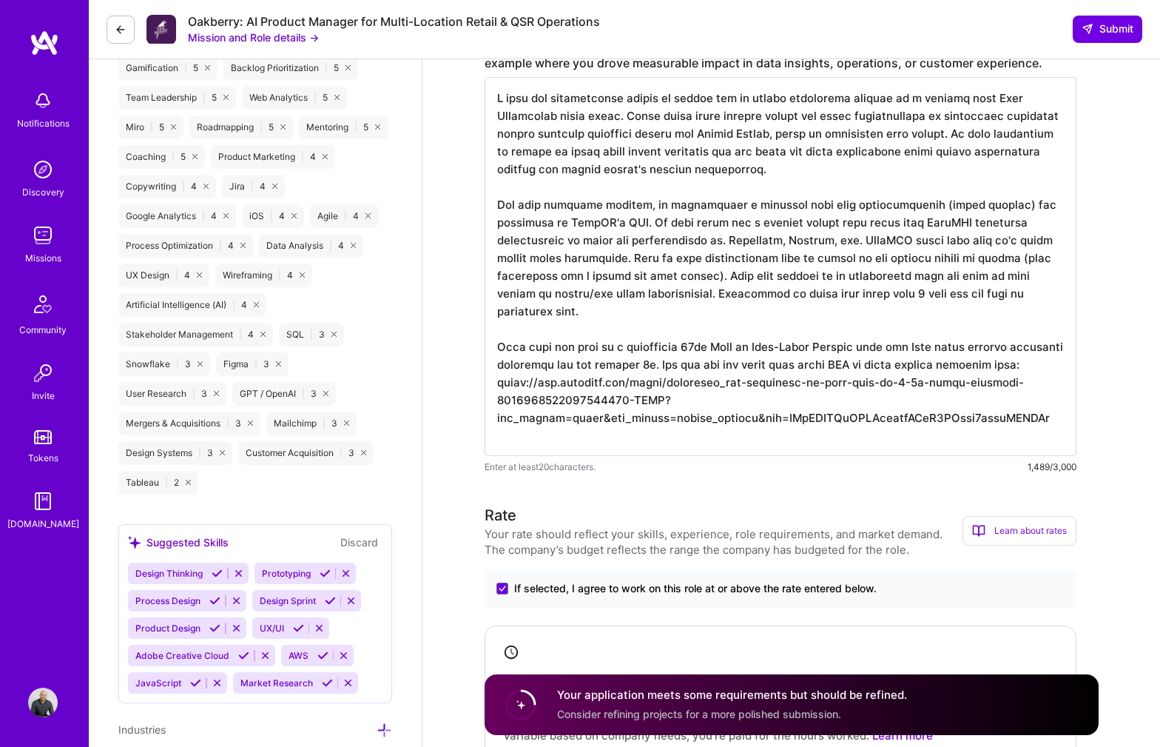
scroll to position [0, 0]
click at [1105, 30] on span "Submit" at bounding box center [1108, 28] width 52 height 15
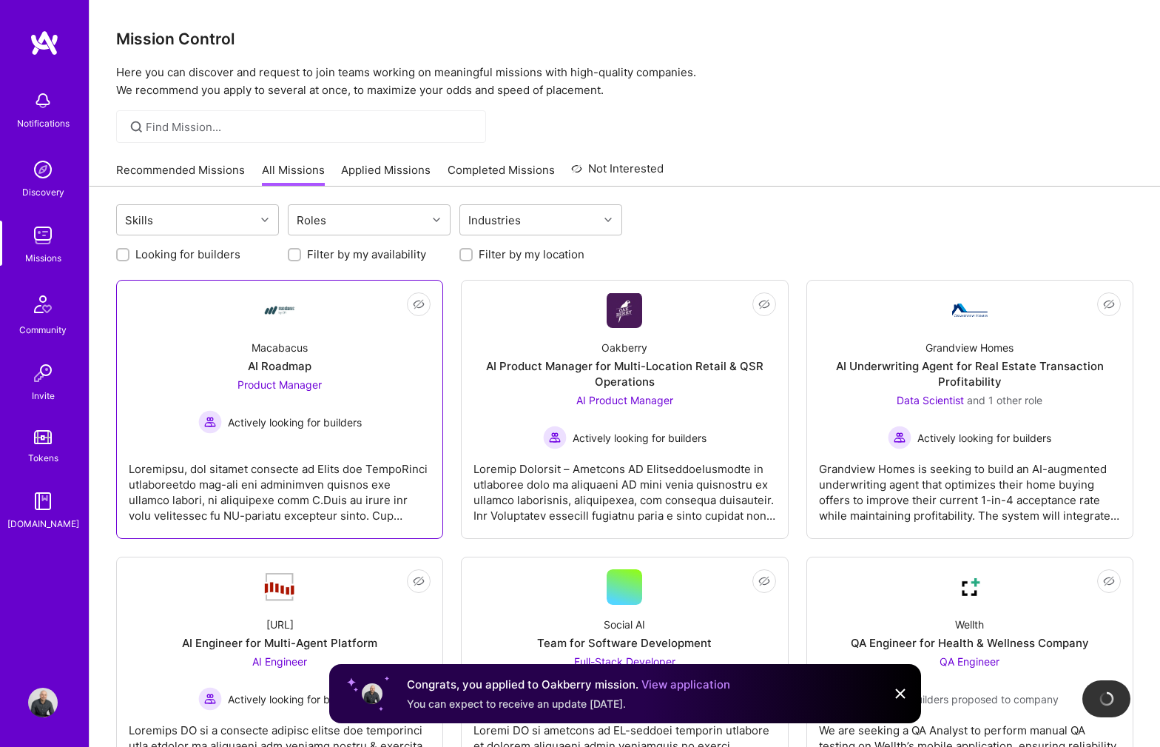
click at [356, 348] on div "Macabacus AI Roadmap Product Manager Actively looking for builders" at bounding box center [280, 381] width 302 height 106
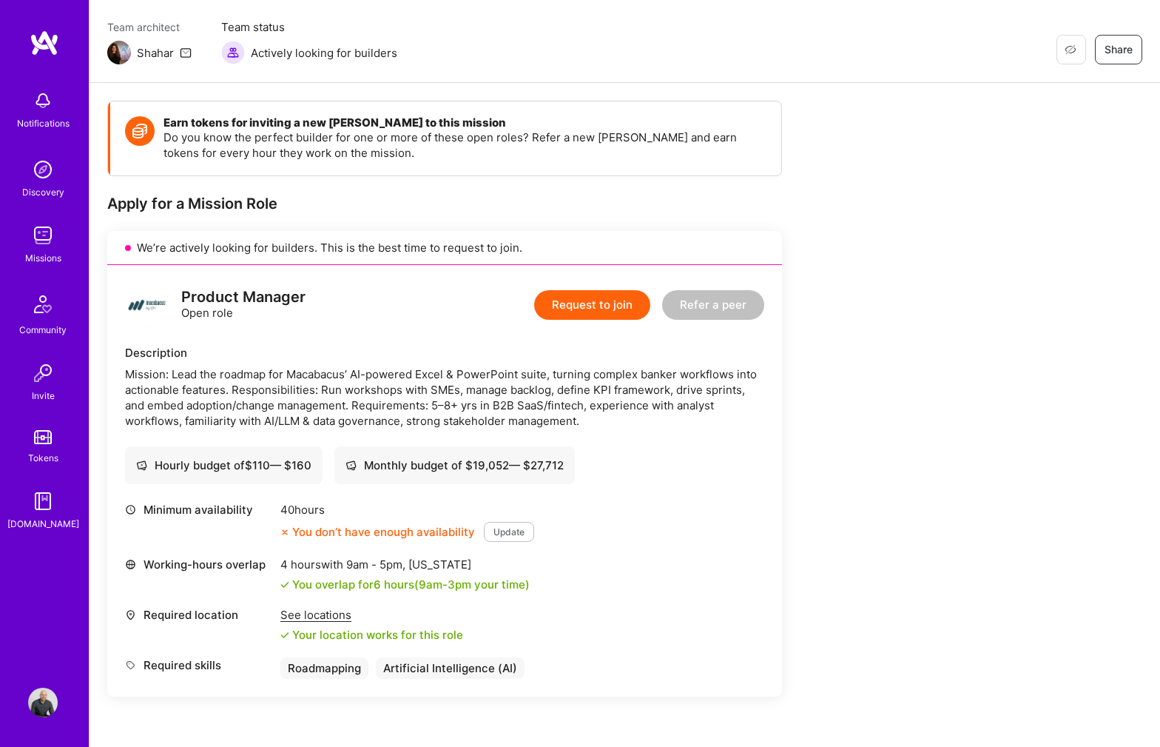
scroll to position [119, 0]
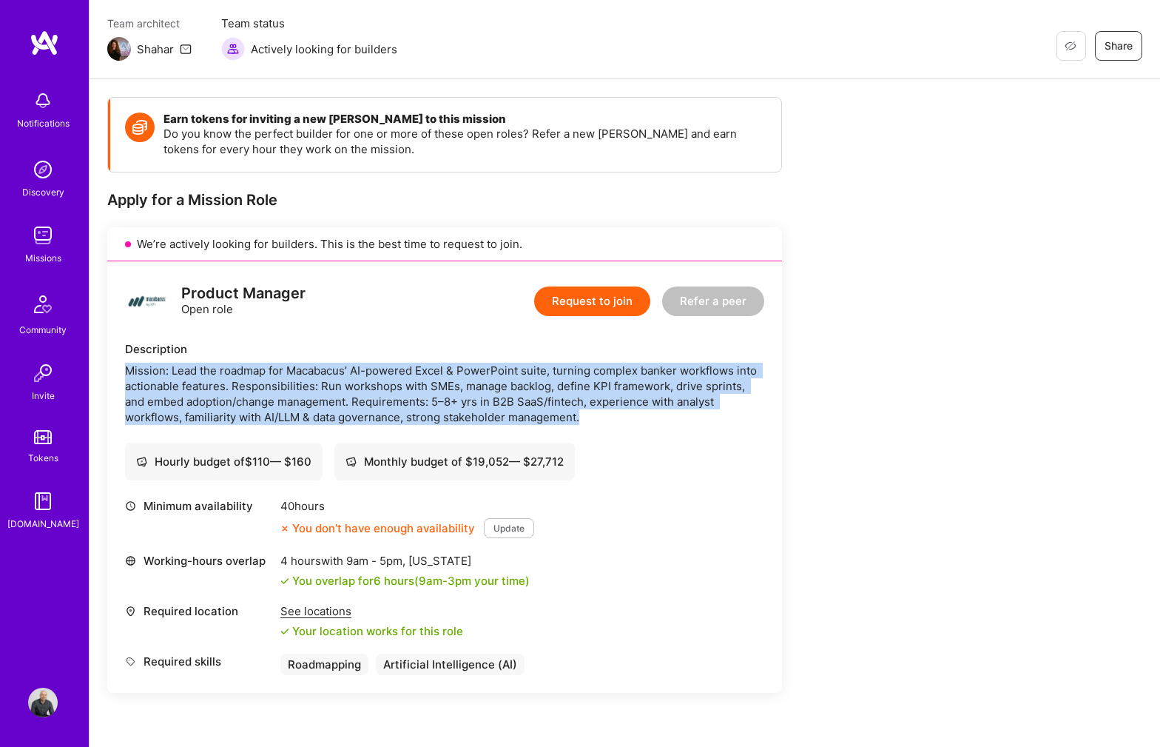
drag, startPoint x: 269, startPoint y: 348, endPoint x: 762, endPoint y: 422, distance: 499.0
click at [762, 422] on div "Description Mission: Lead the roadmap for Macabacus’ AI-powered Excel & PowerPo…" at bounding box center [444, 383] width 639 height 84
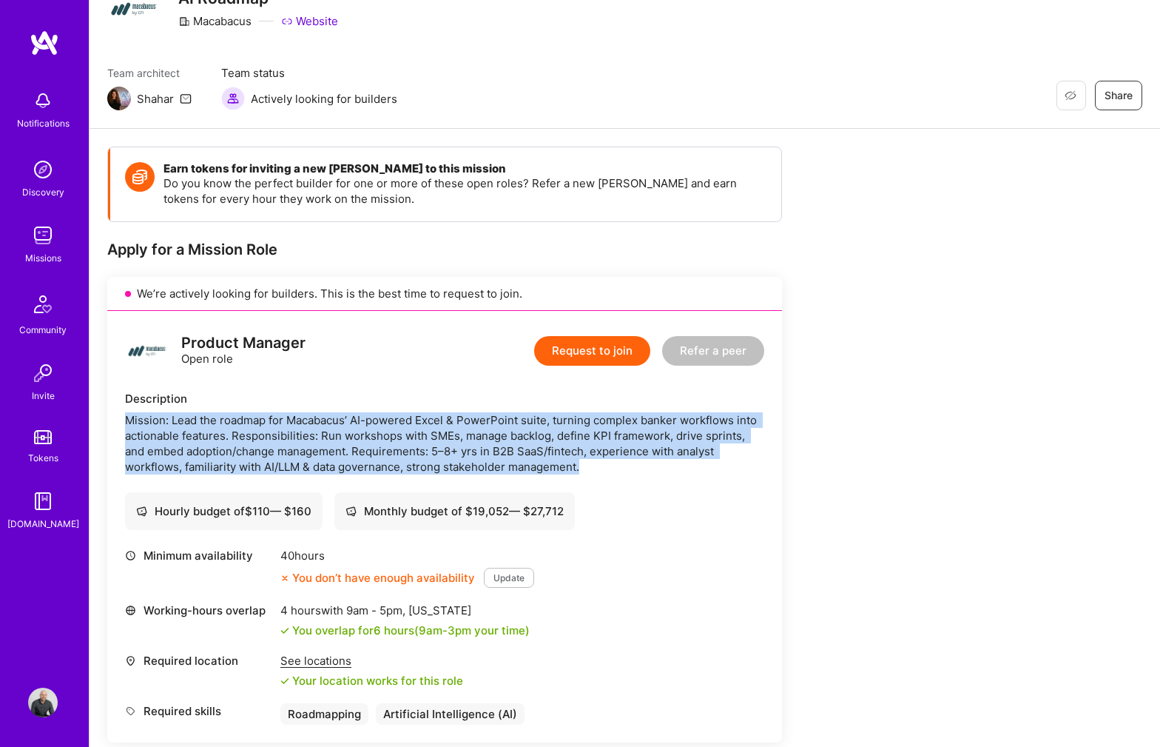
scroll to position [0, 0]
